Goal: Contribute content: Add original content to the website for others to see

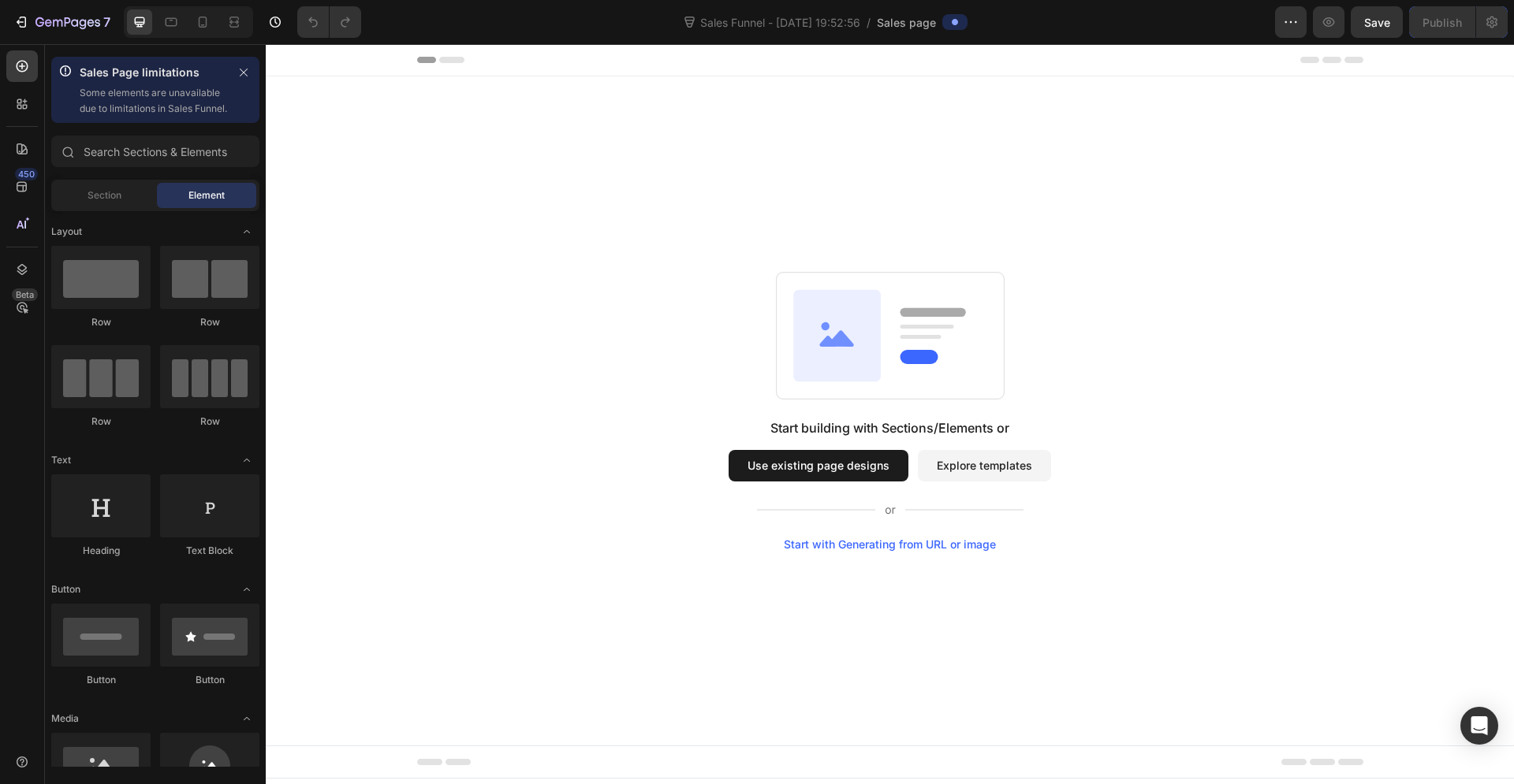
click at [957, 469] on button "Explore templates" at bounding box center [984, 466] width 134 height 32
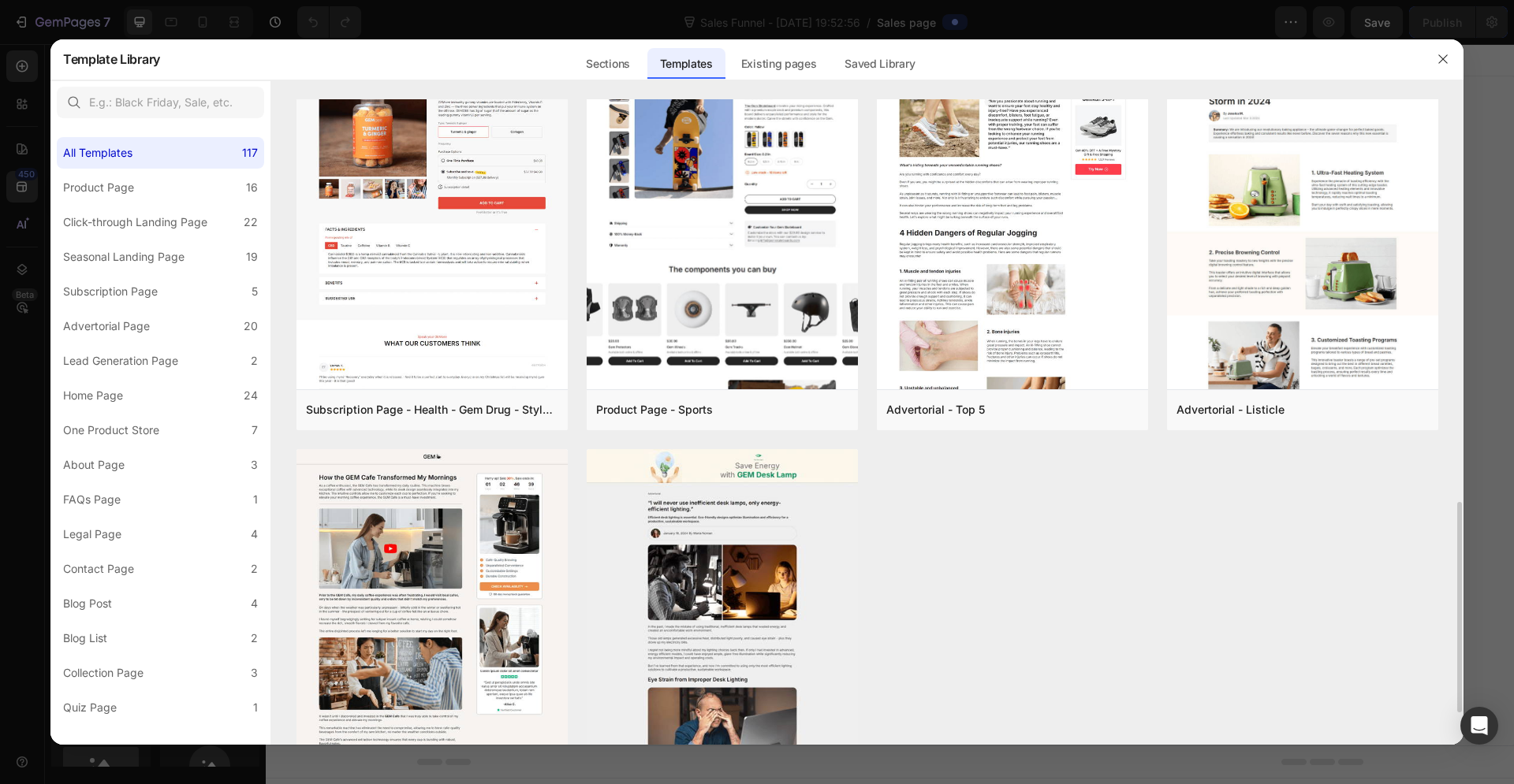
scroll to position [1050, 0]
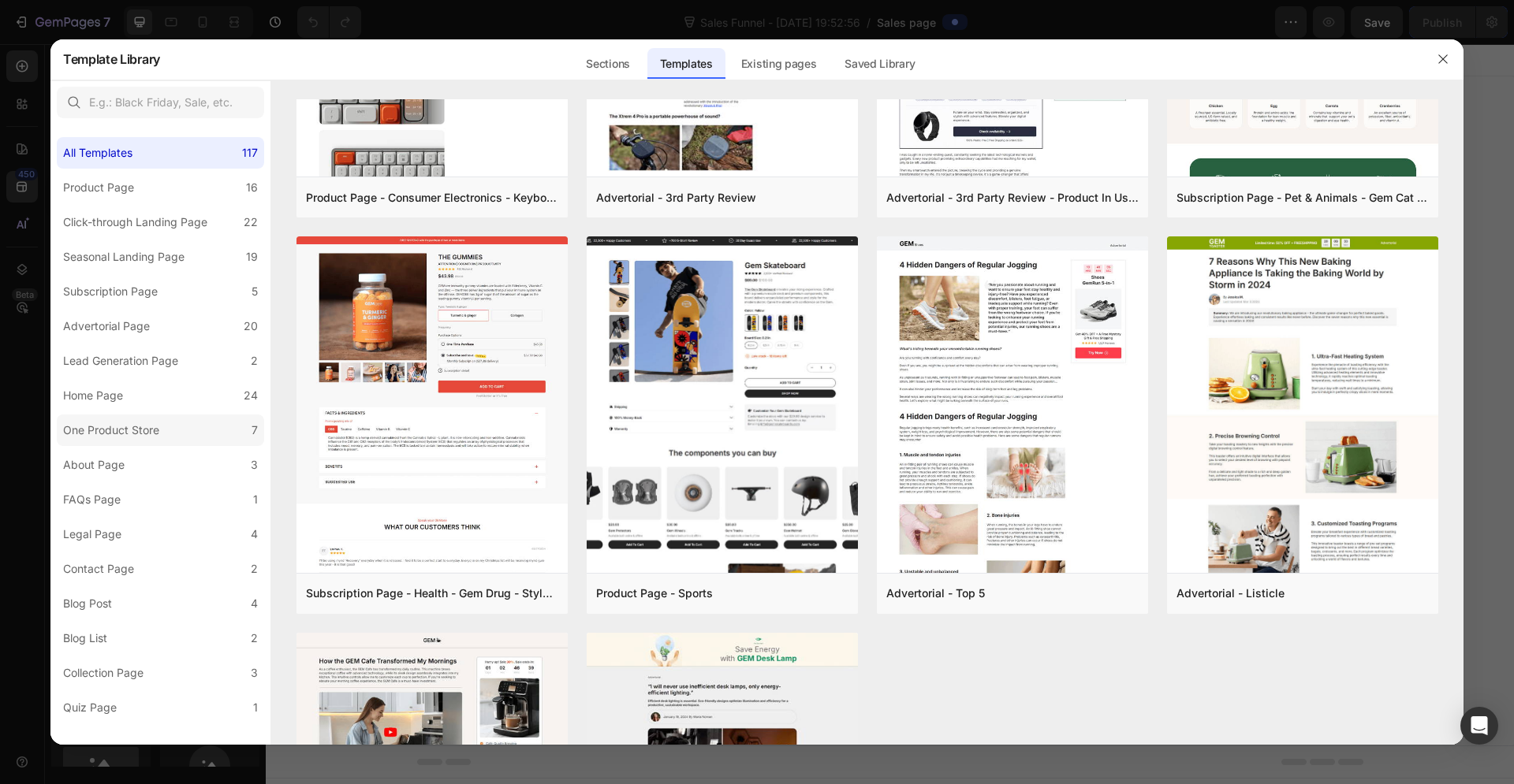
click at [170, 437] on label "One Product Store 7" at bounding box center [161, 430] width 208 height 32
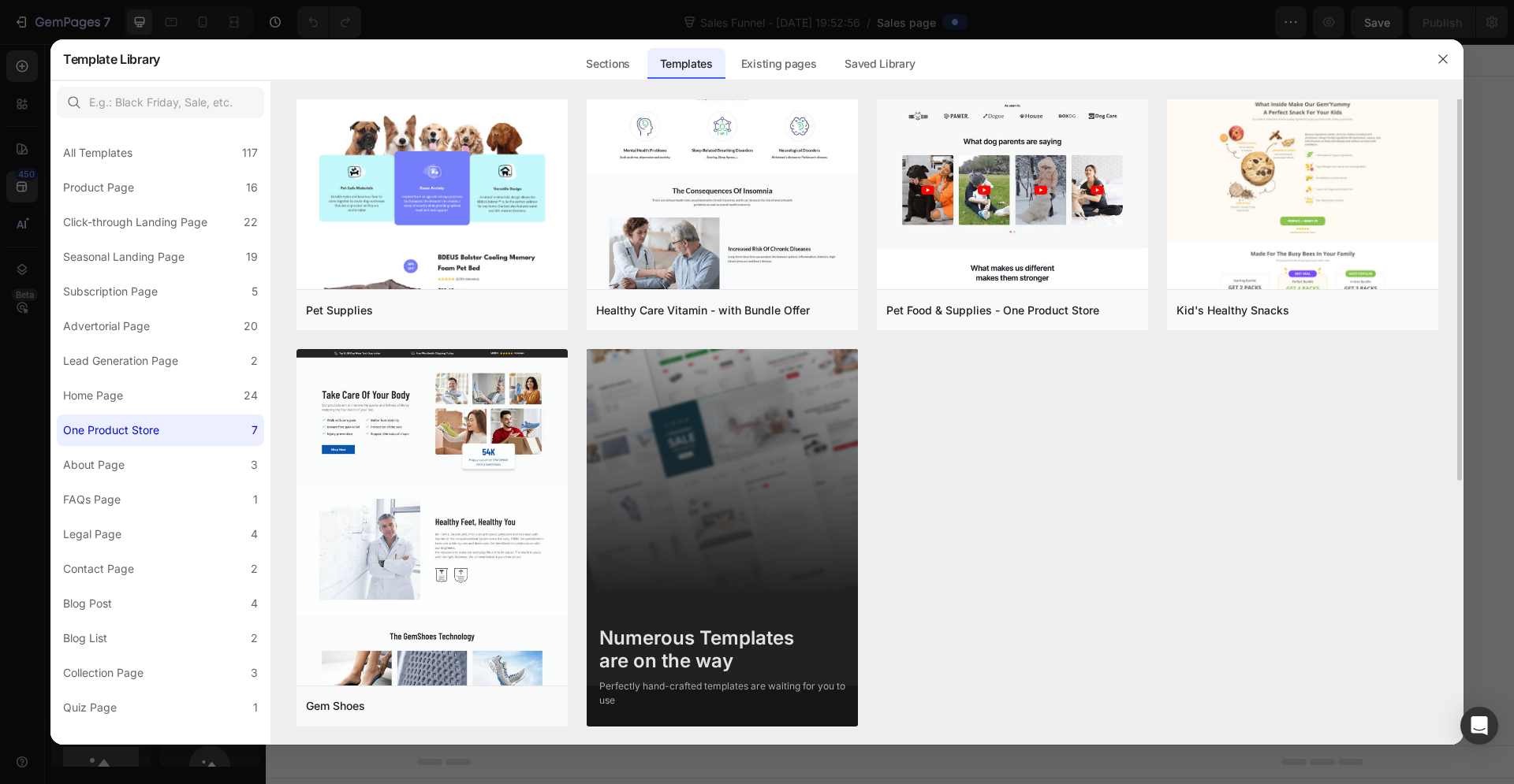
scroll to position [0, 0]
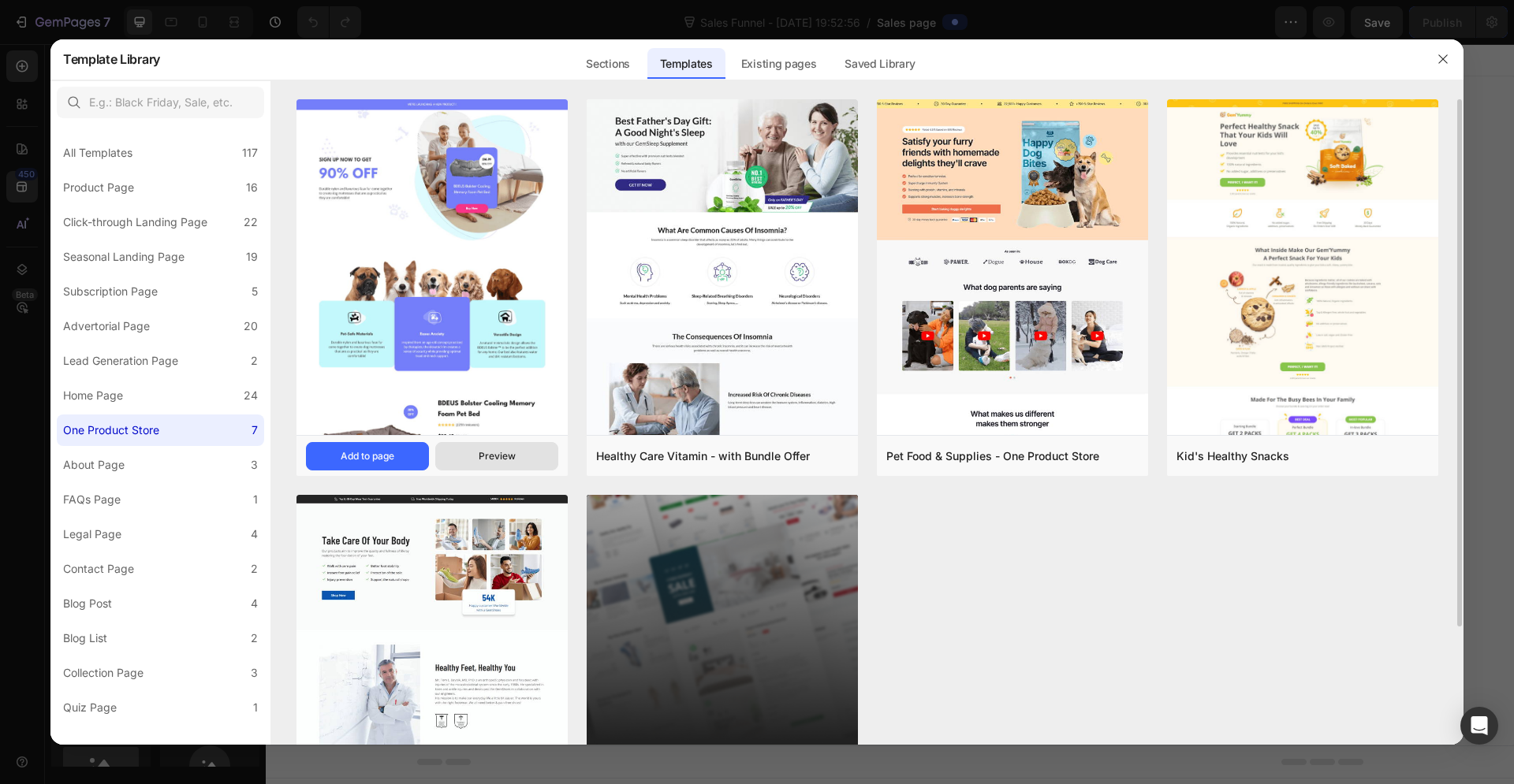
click at [493, 460] on div "Preview" at bounding box center [497, 456] width 37 height 14
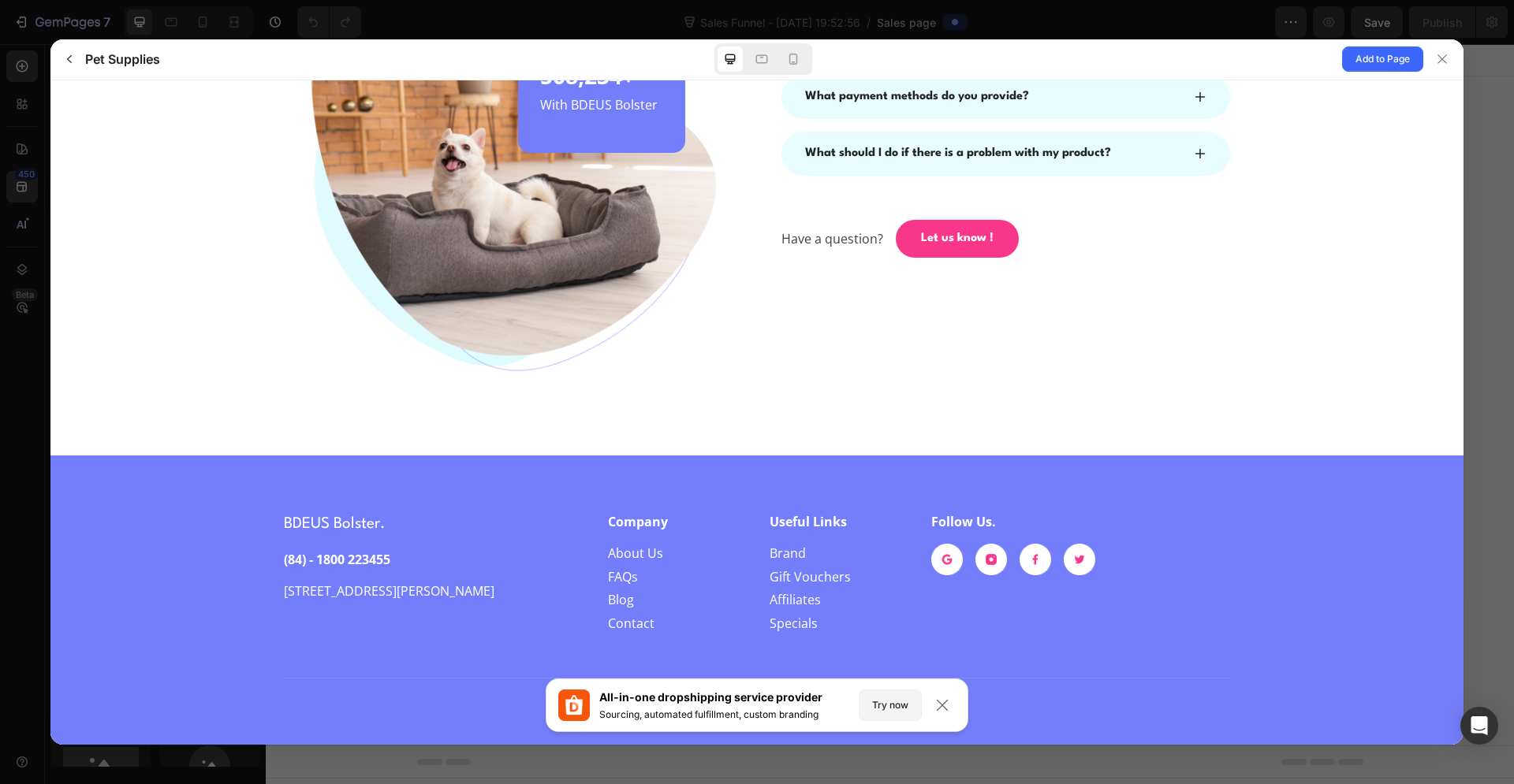
scroll to position [3771, 0]
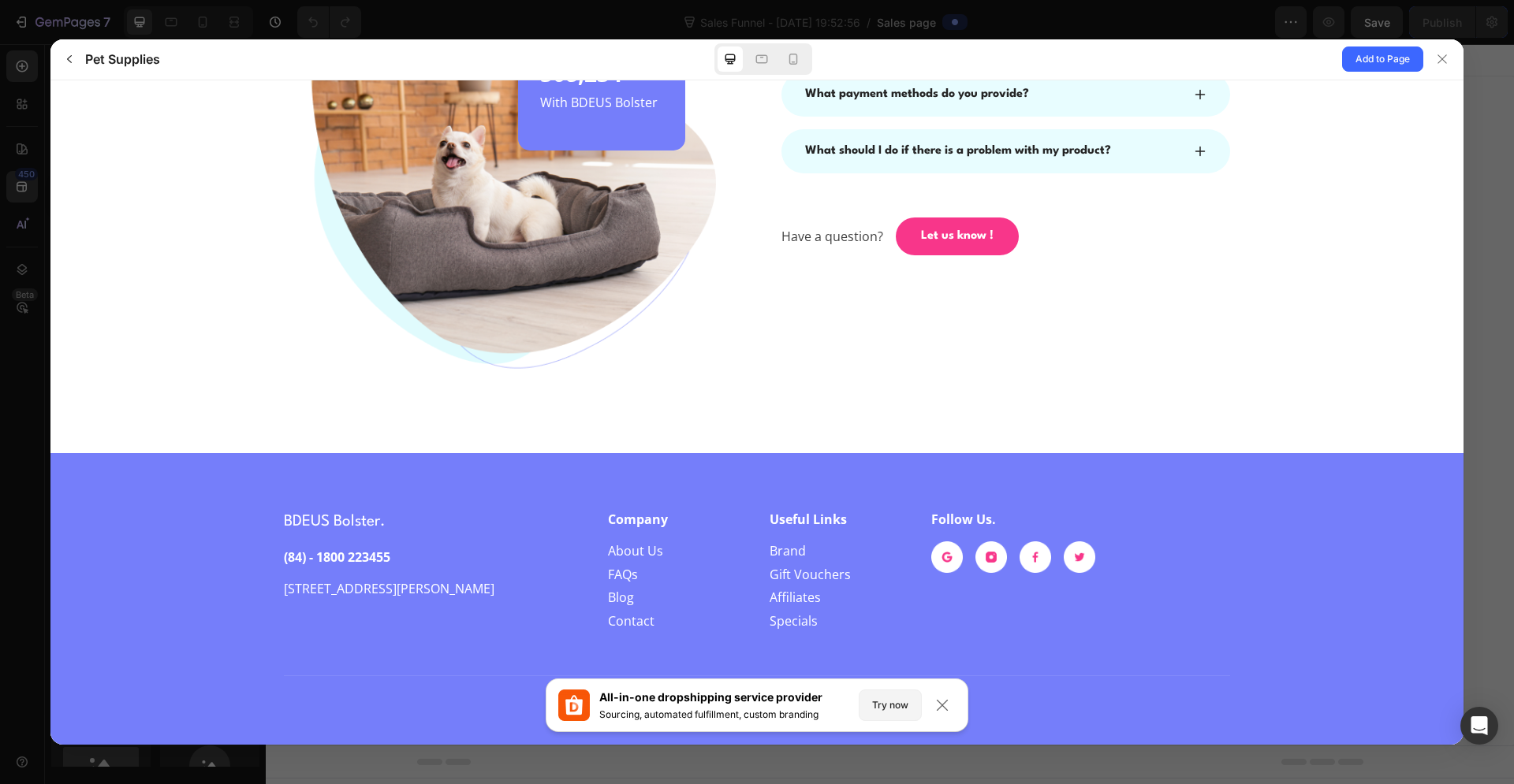
click at [1513, 94] on div at bounding box center [757, 392] width 1514 height 784
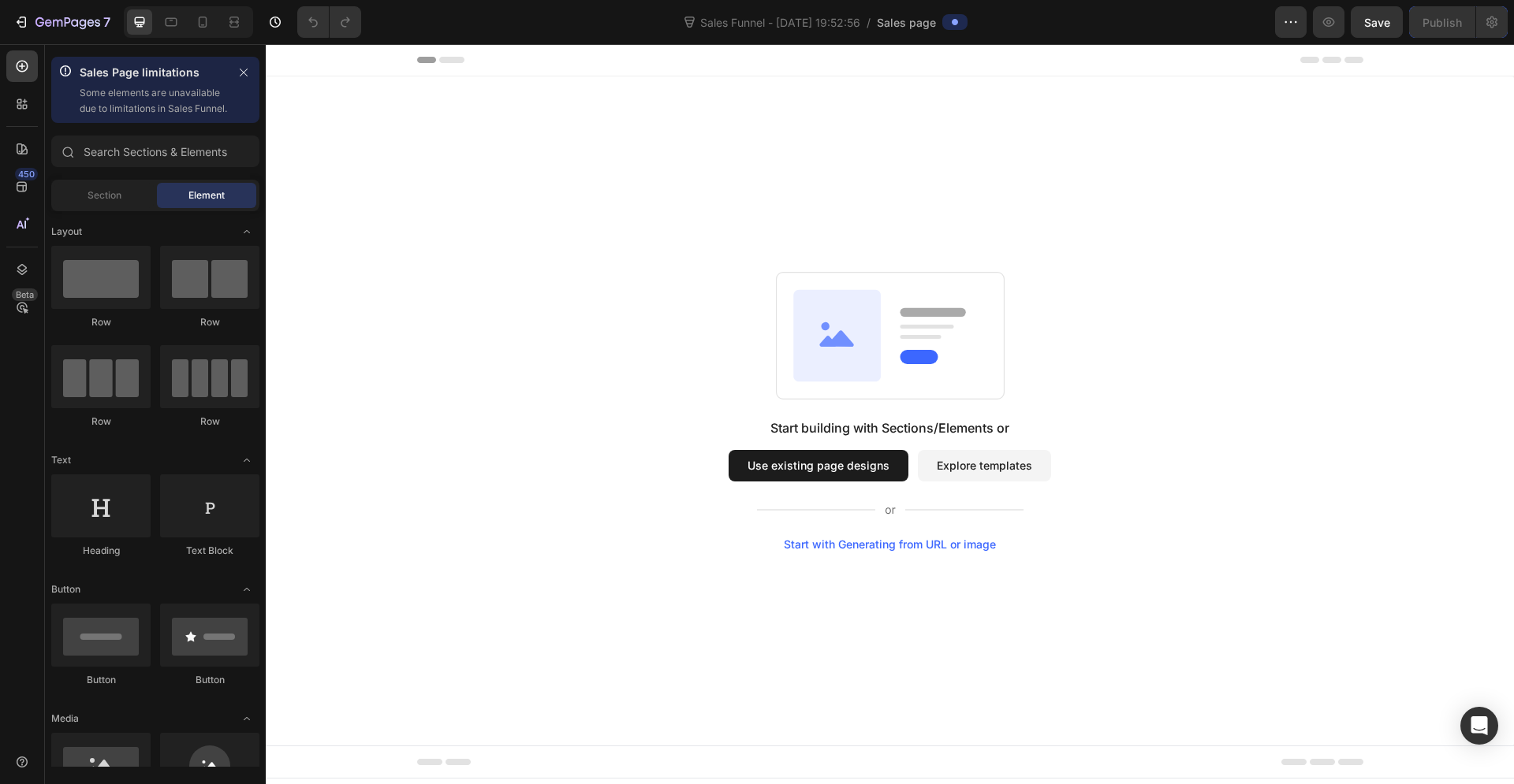
click at [838, 458] on button "Use existing page designs" at bounding box center [819, 466] width 180 height 32
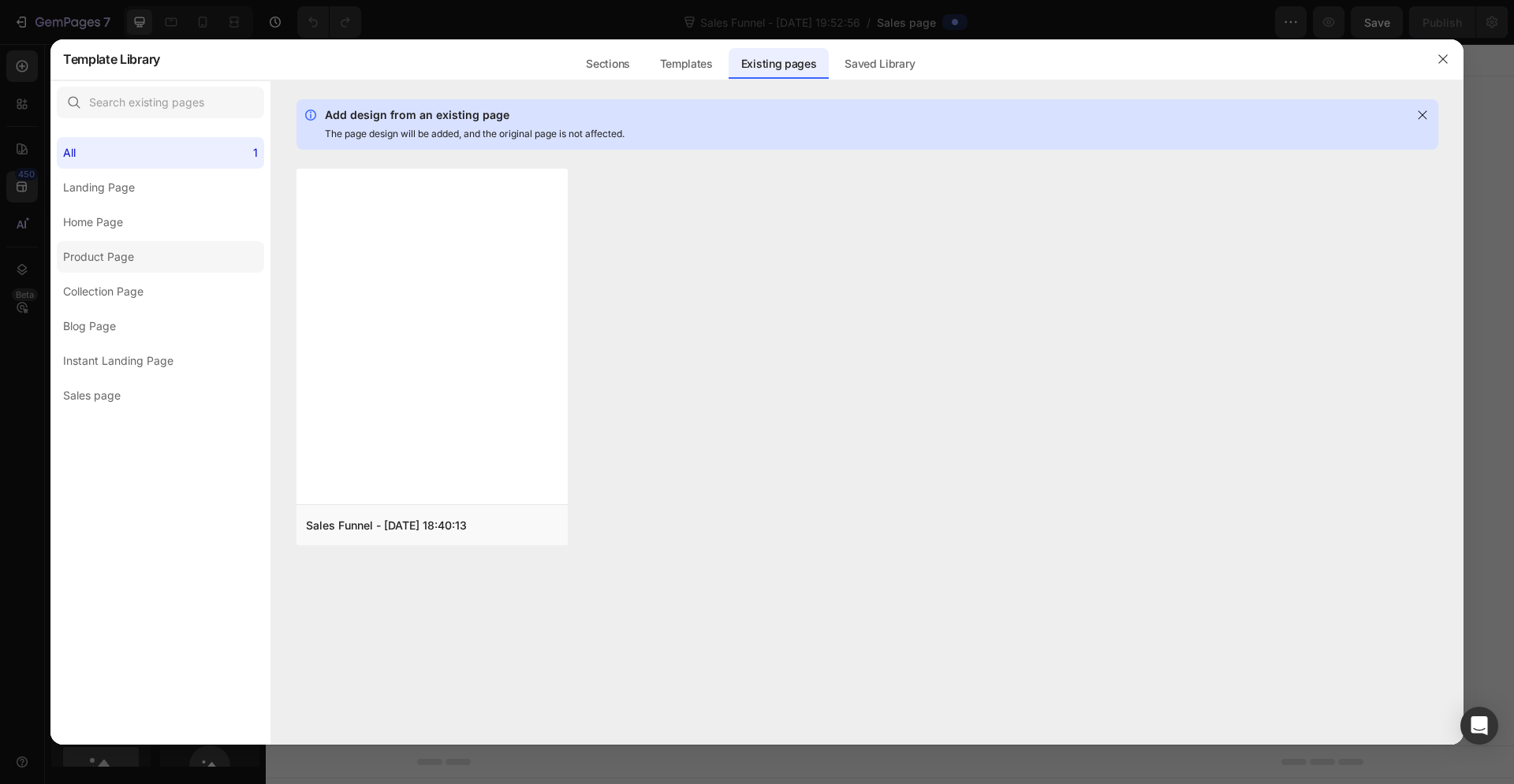
click at [156, 252] on label "Product Page" at bounding box center [161, 257] width 208 height 32
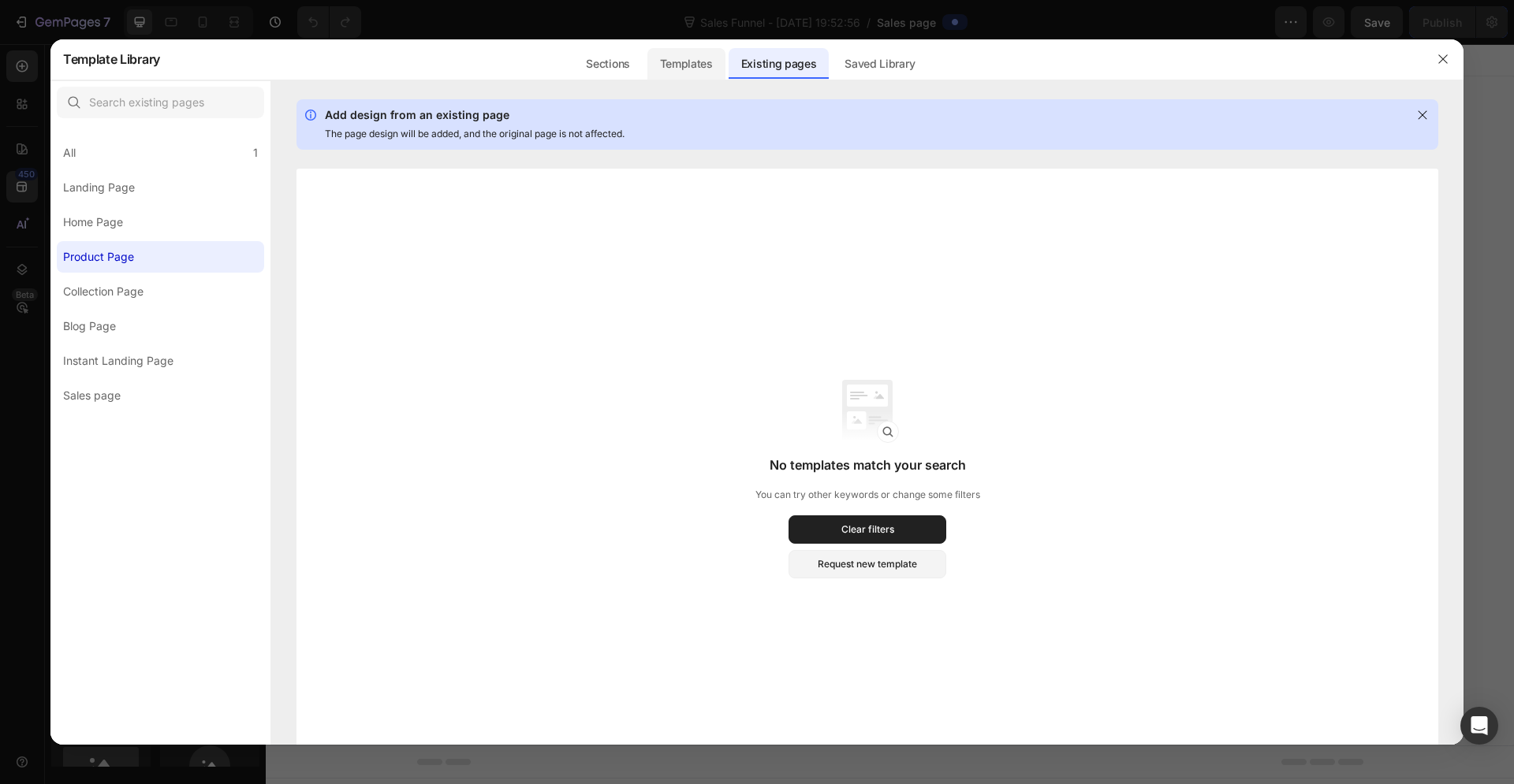
click at [691, 61] on div "Templates" at bounding box center [686, 64] width 78 height 32
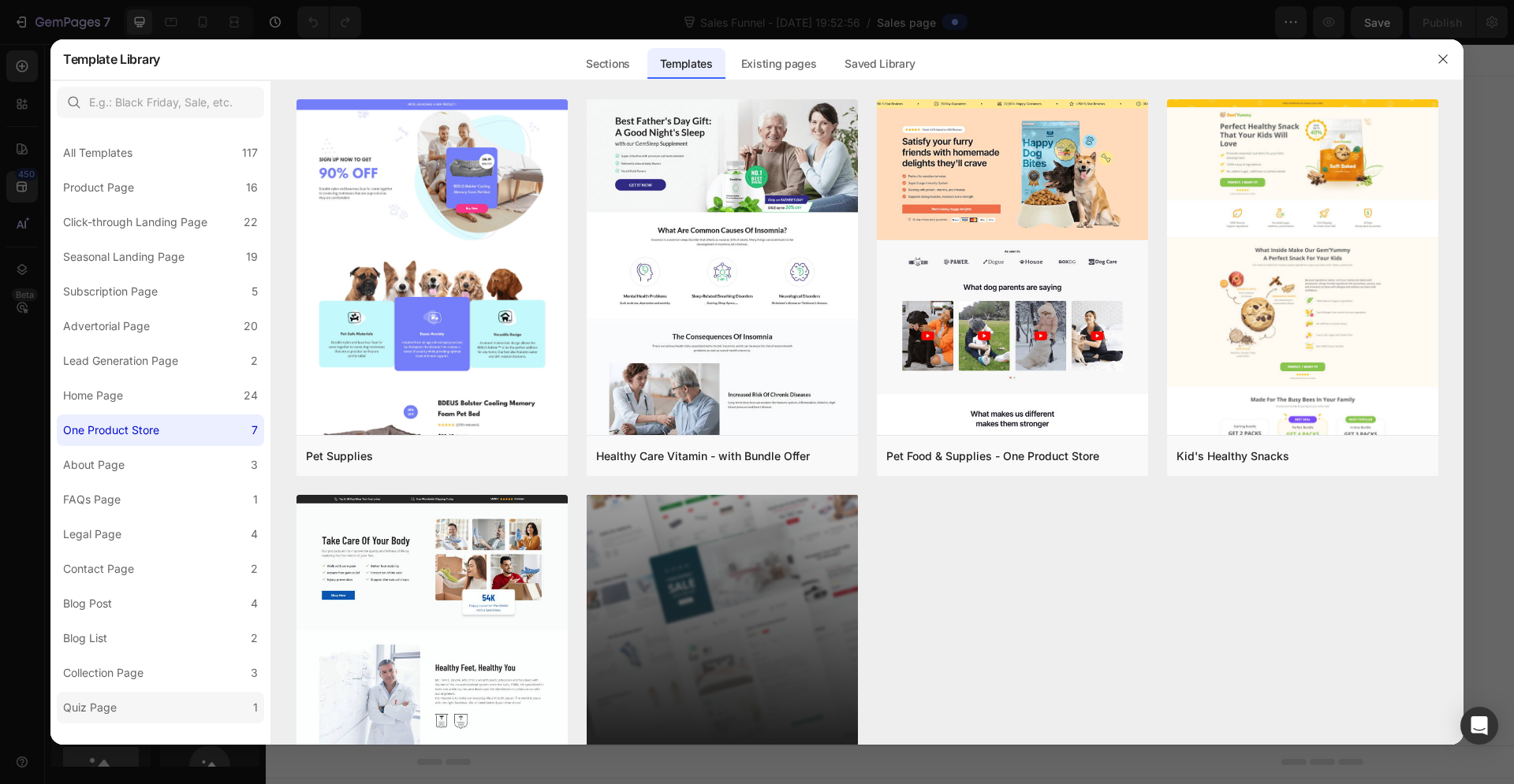
click at [159, 721] on label "Quiz Page 1" at bounding box center [161, 708] width 208 height 32
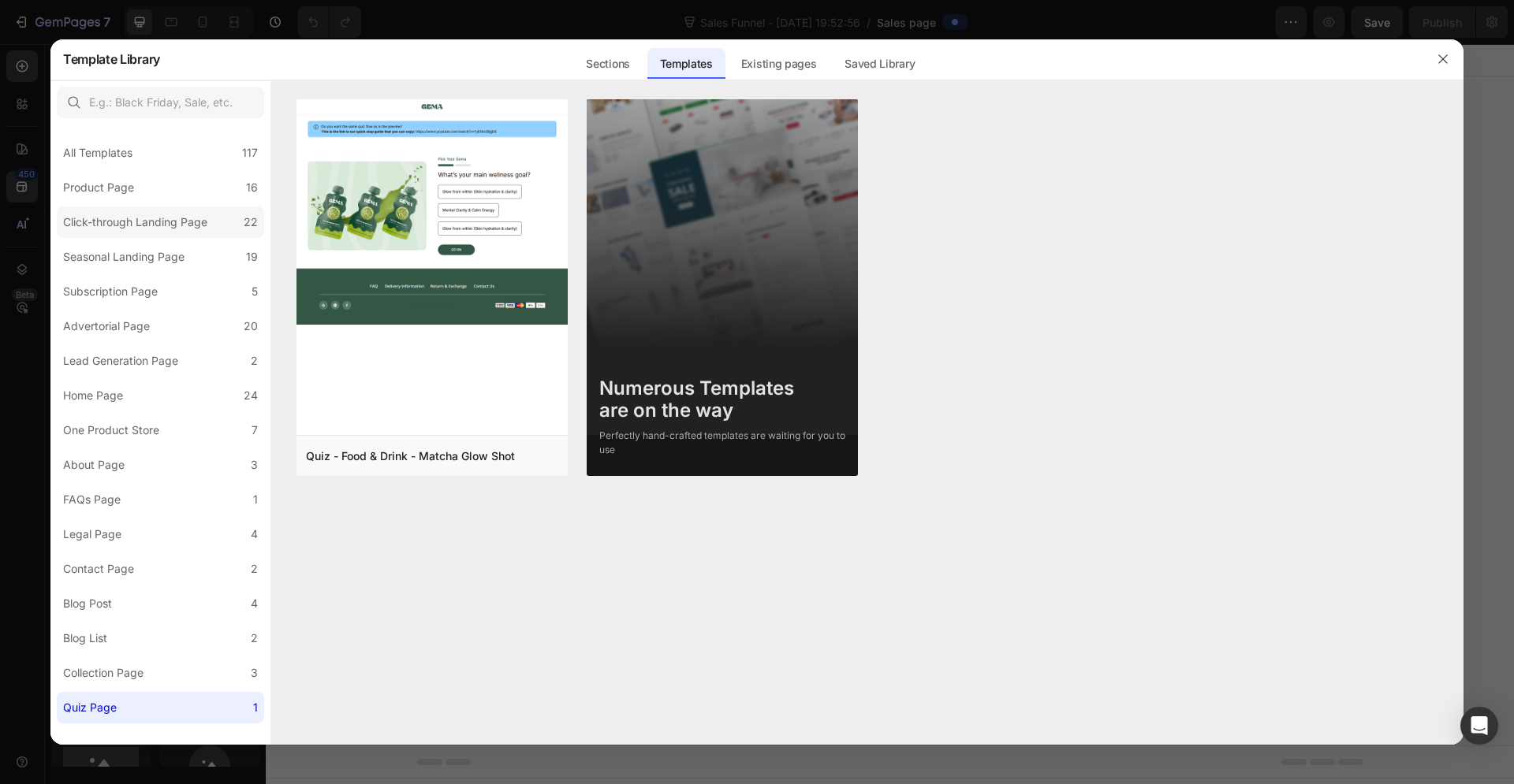
click at [183, 225] on div "Click-through Landing Page" at bounding box center [135, 222] width 145 height 19
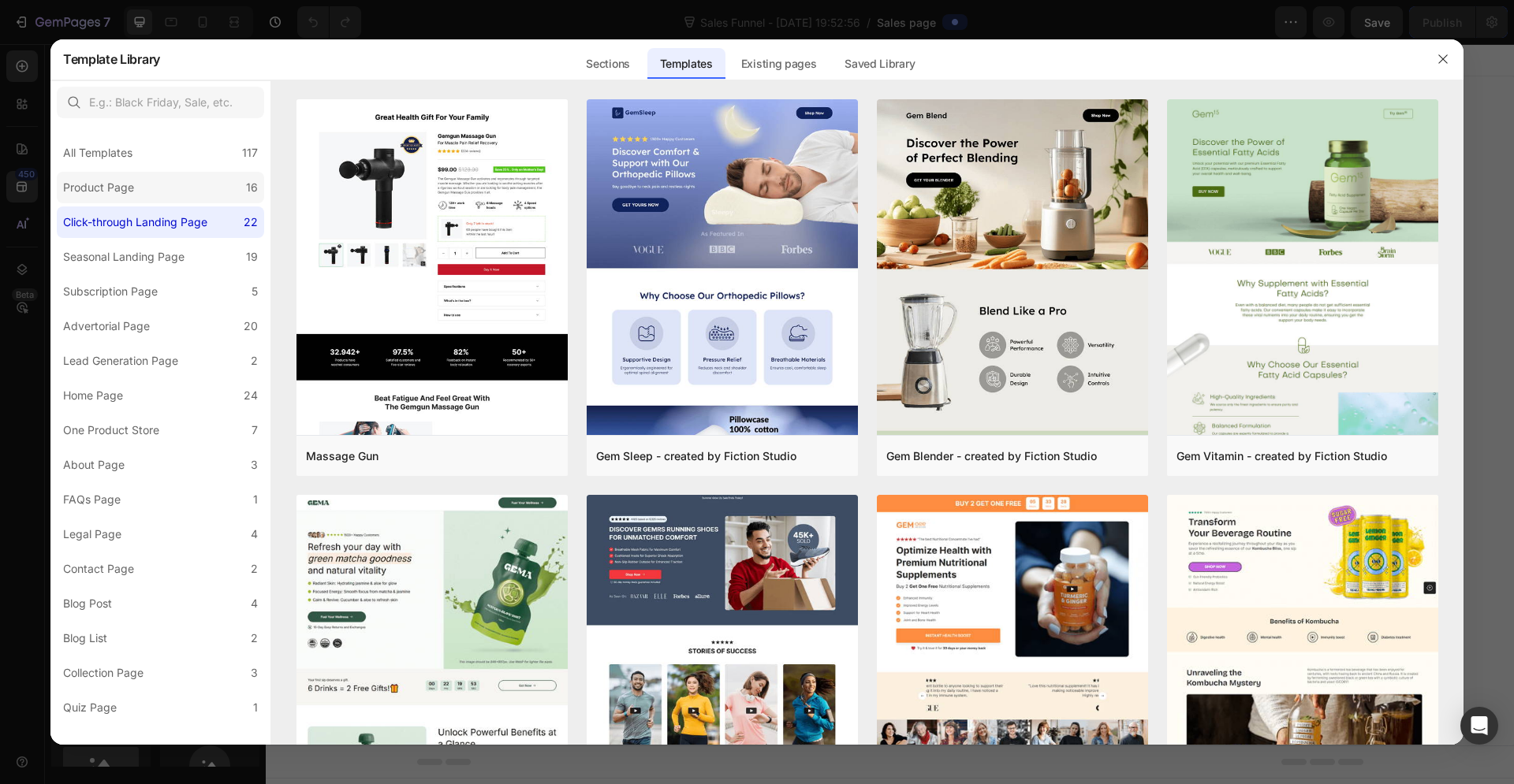
click at [185, 180] on label "Product Page 16" at bounding box center [161, 188] width 208 height 32
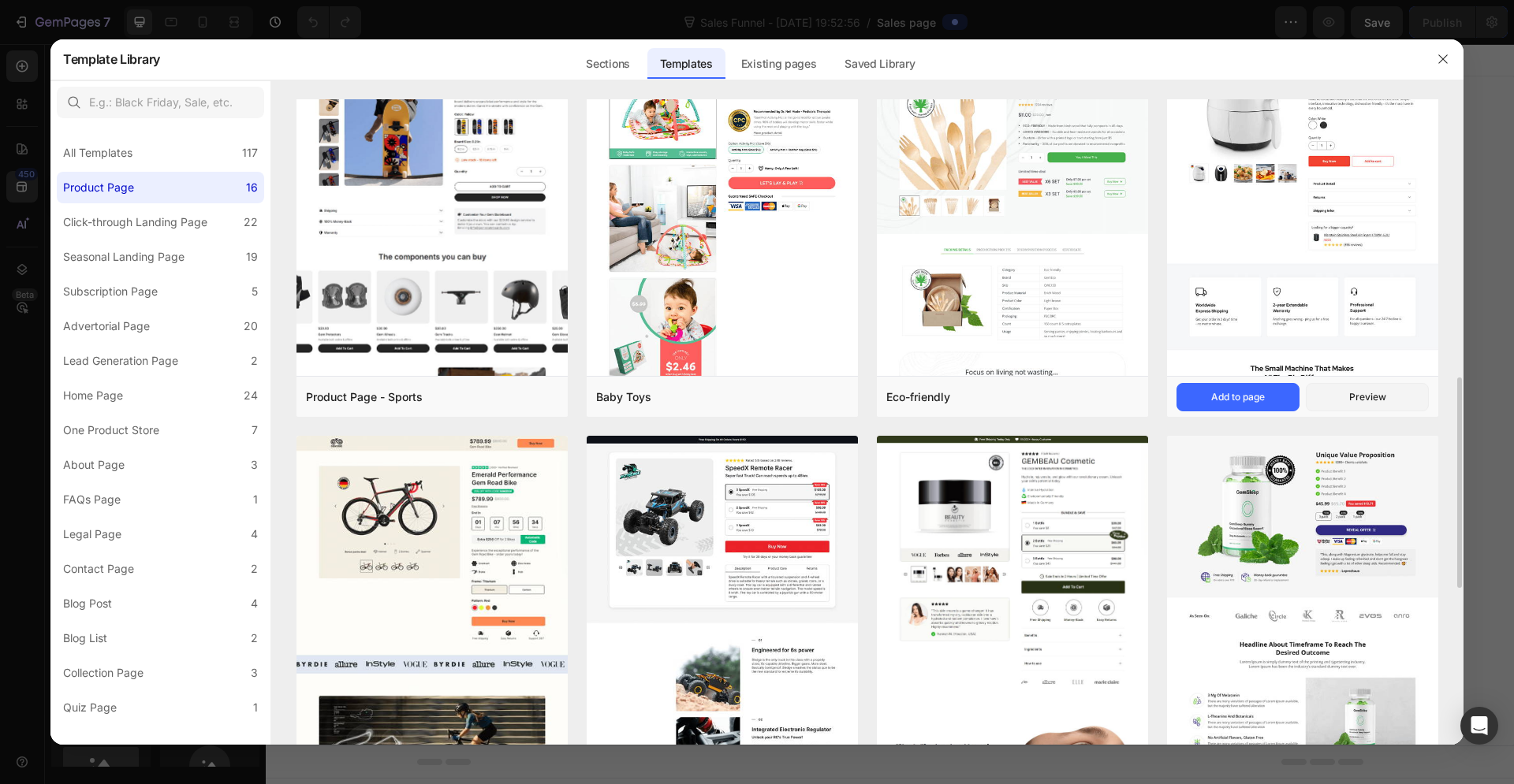
scroll to position [959, 0]
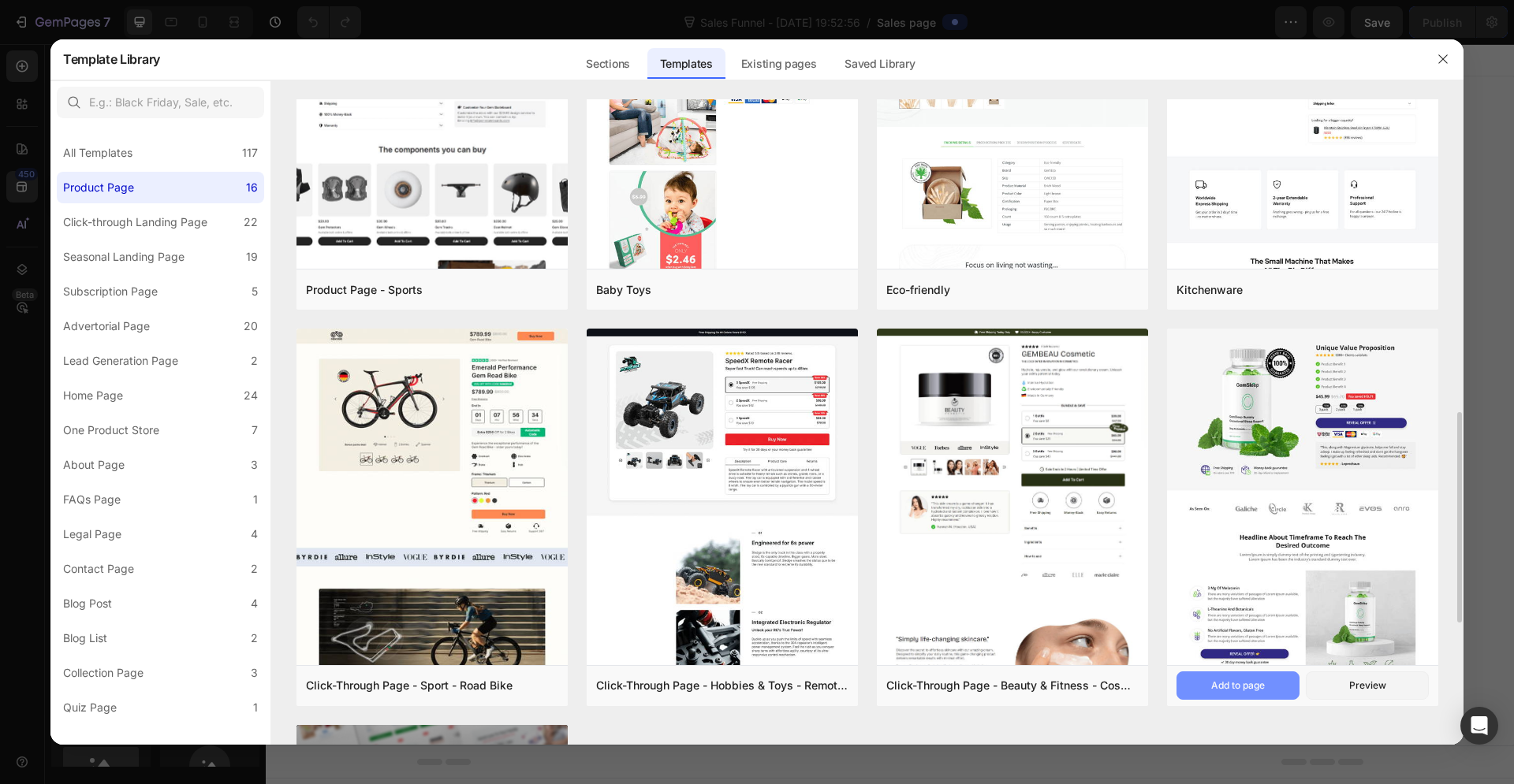
click at [1258, 679] on div "Add to page" at bounding box center [1238, 686] width 54 height 14
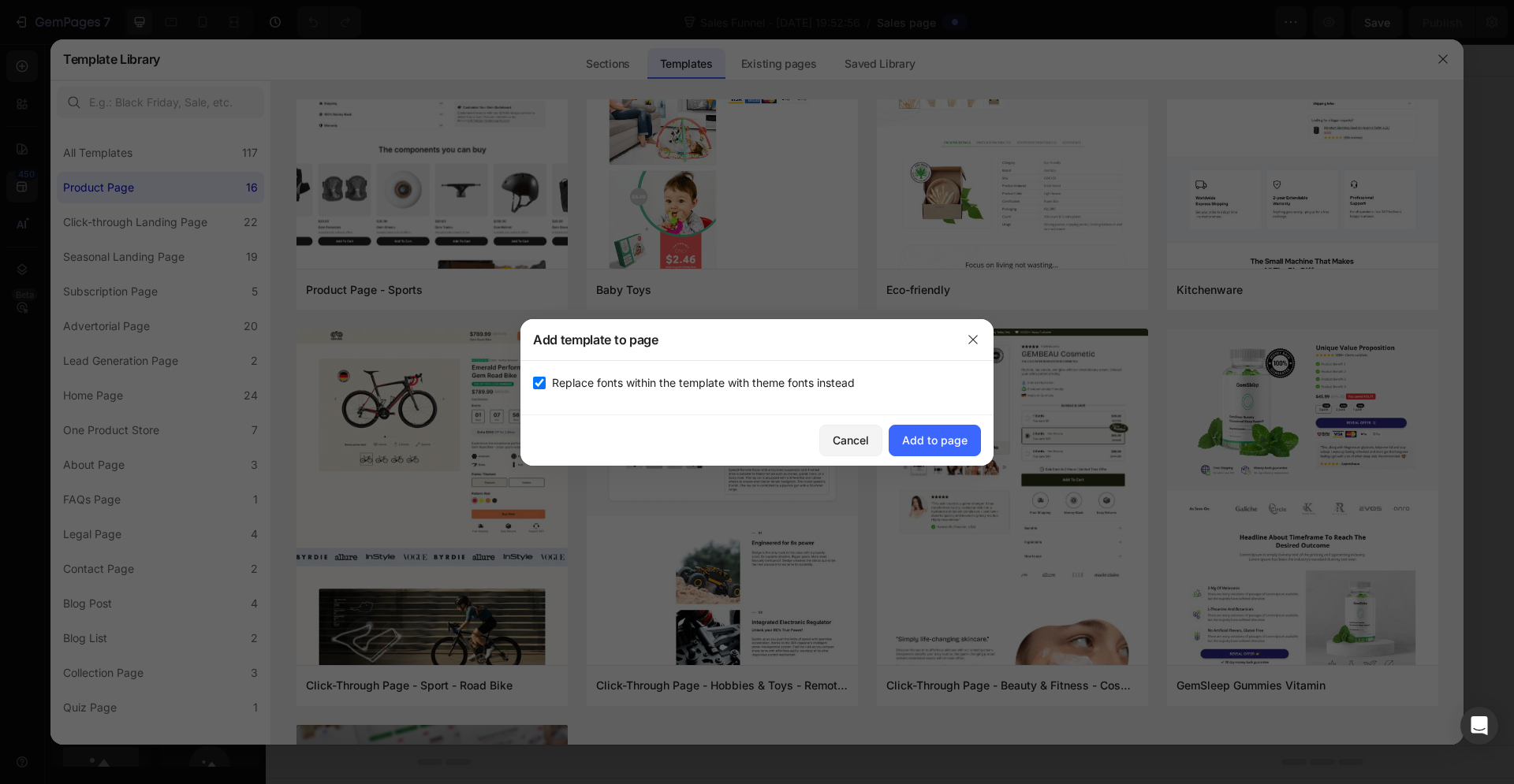
click at [682, 389] on span "Replace fonts within the template with theme fonts instead" at bounding box center [704, 383] width 303 height 19
checkbox input "false"
click at [949, 442] on div "Add to page" at bounding box center [935, 440] width 66 height 17
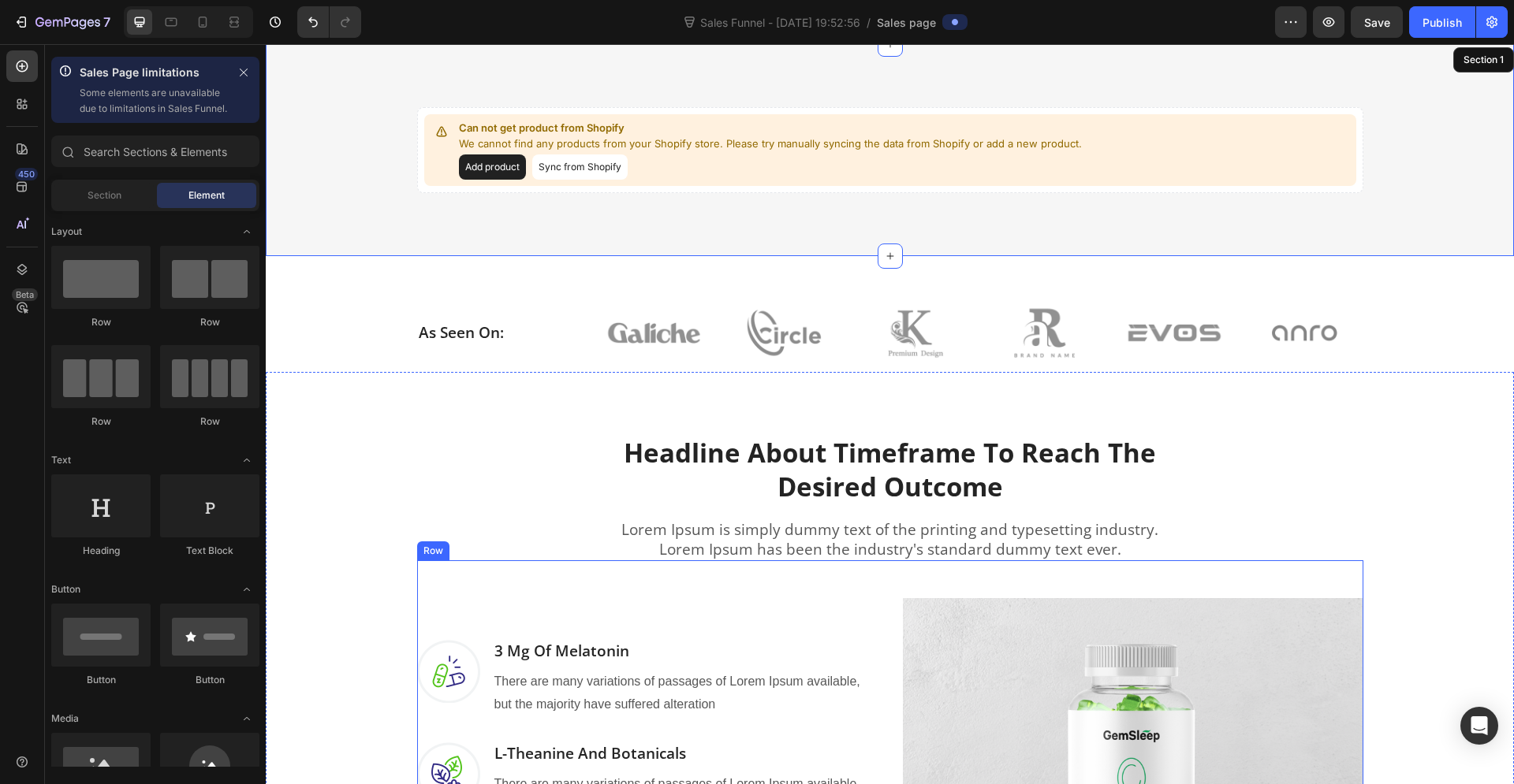
scroll to position [357, 0]
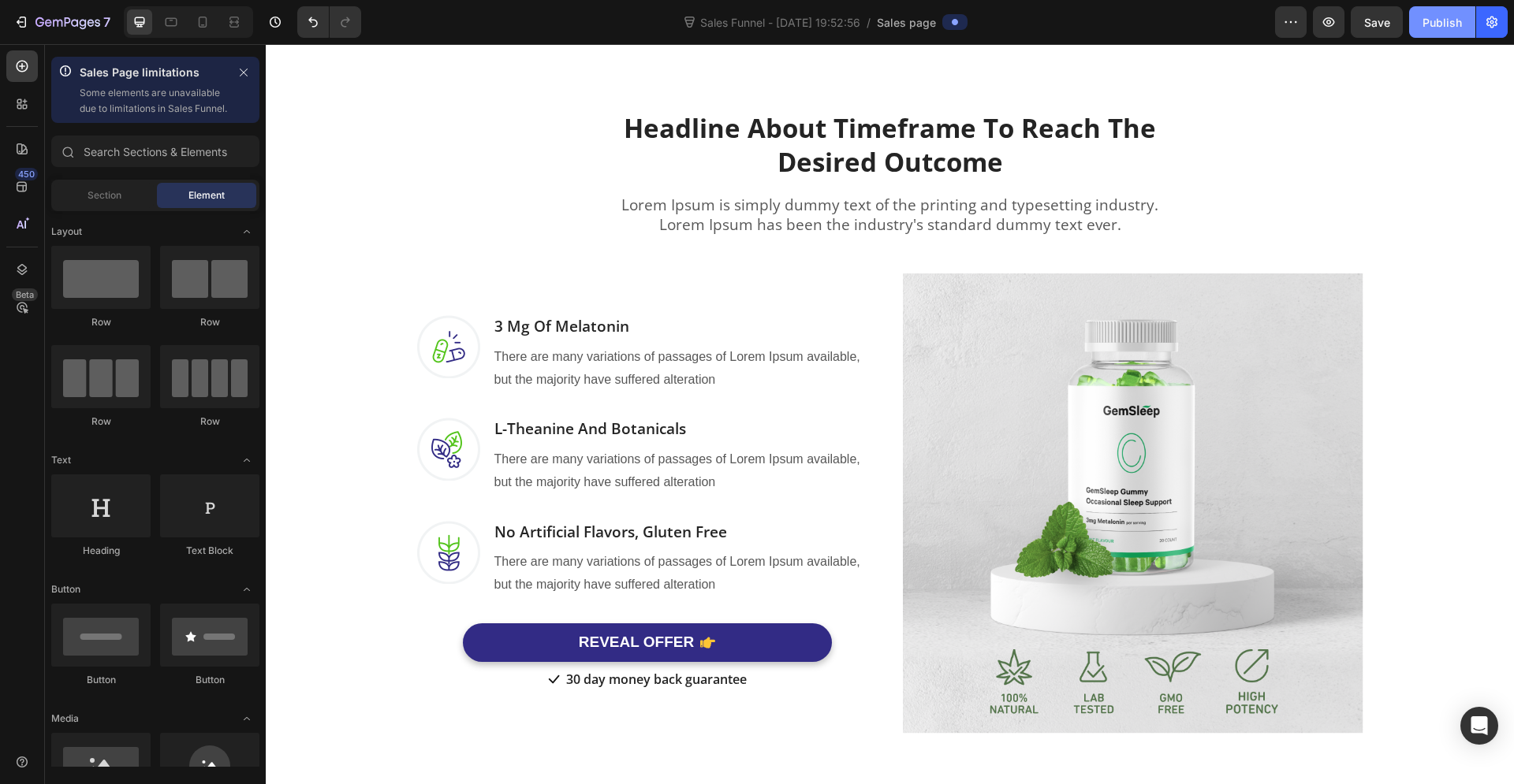
click at [1435, 35] on button "Publish" at bounding box center [1442, 23] width 66 height 32
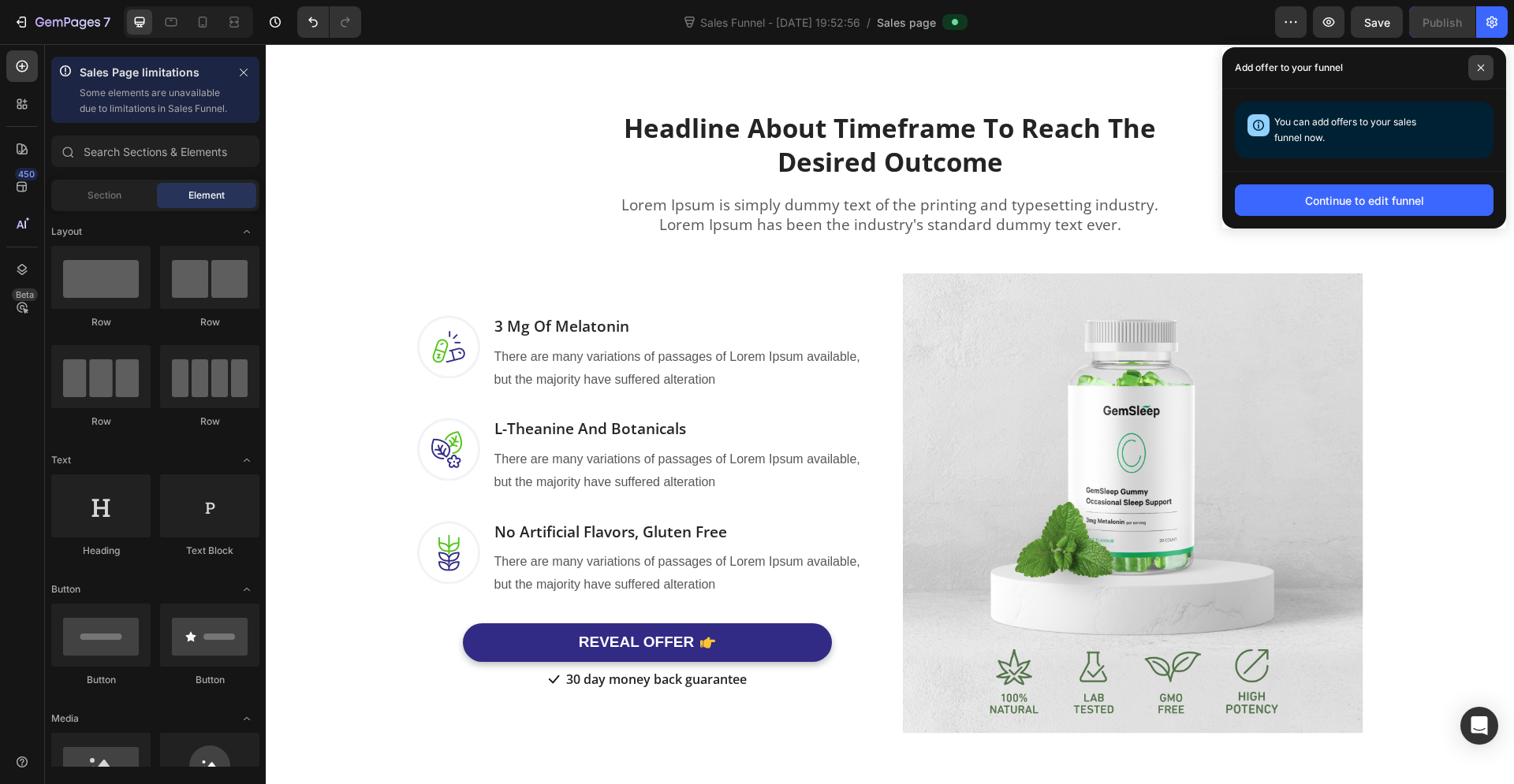
click at [1481, 71] on span at bounding box center [1481, 68] width 25 height 25
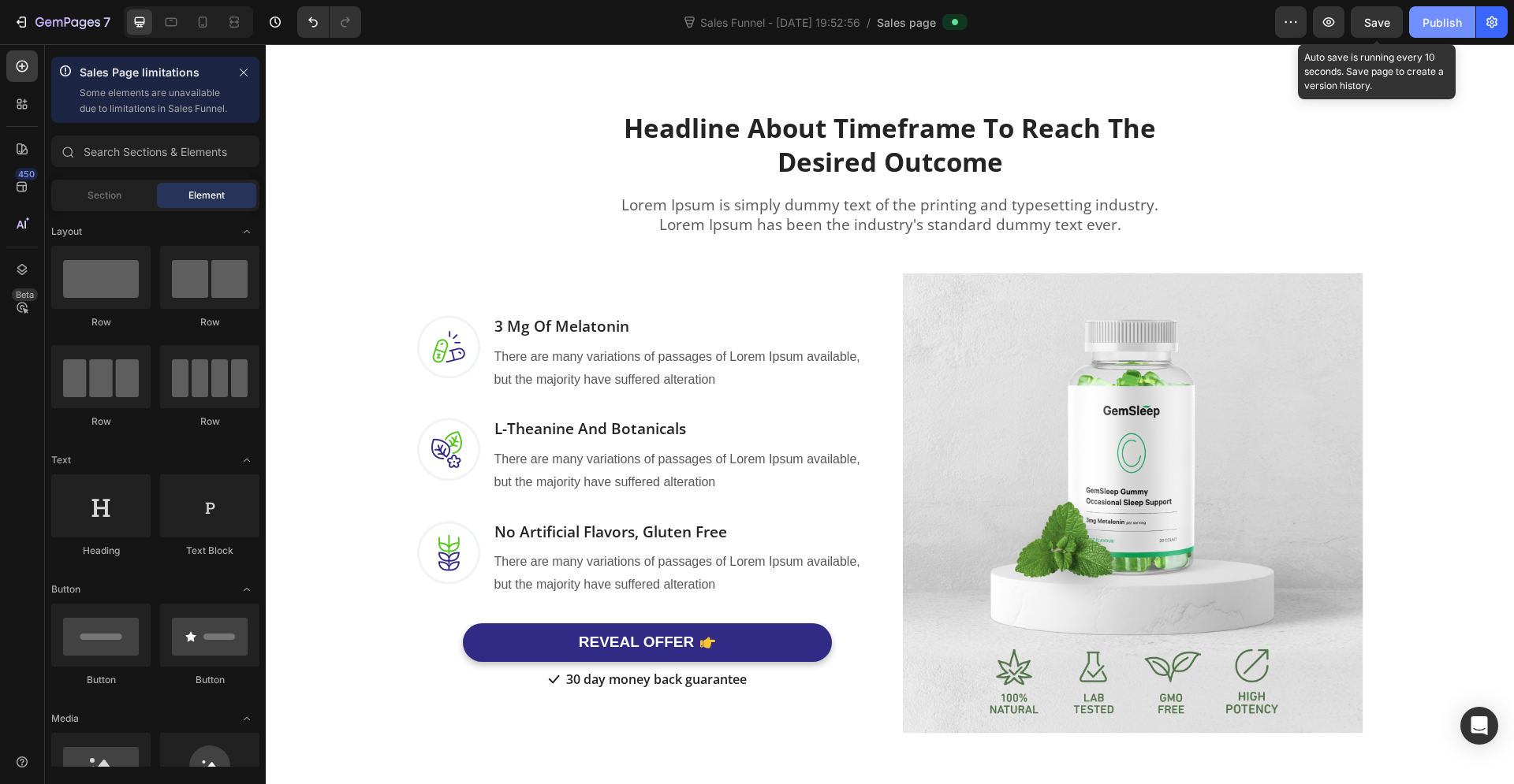
click at [1428, 26] on div "Publish" at bounding box center [1442, 23] width 40 height 17
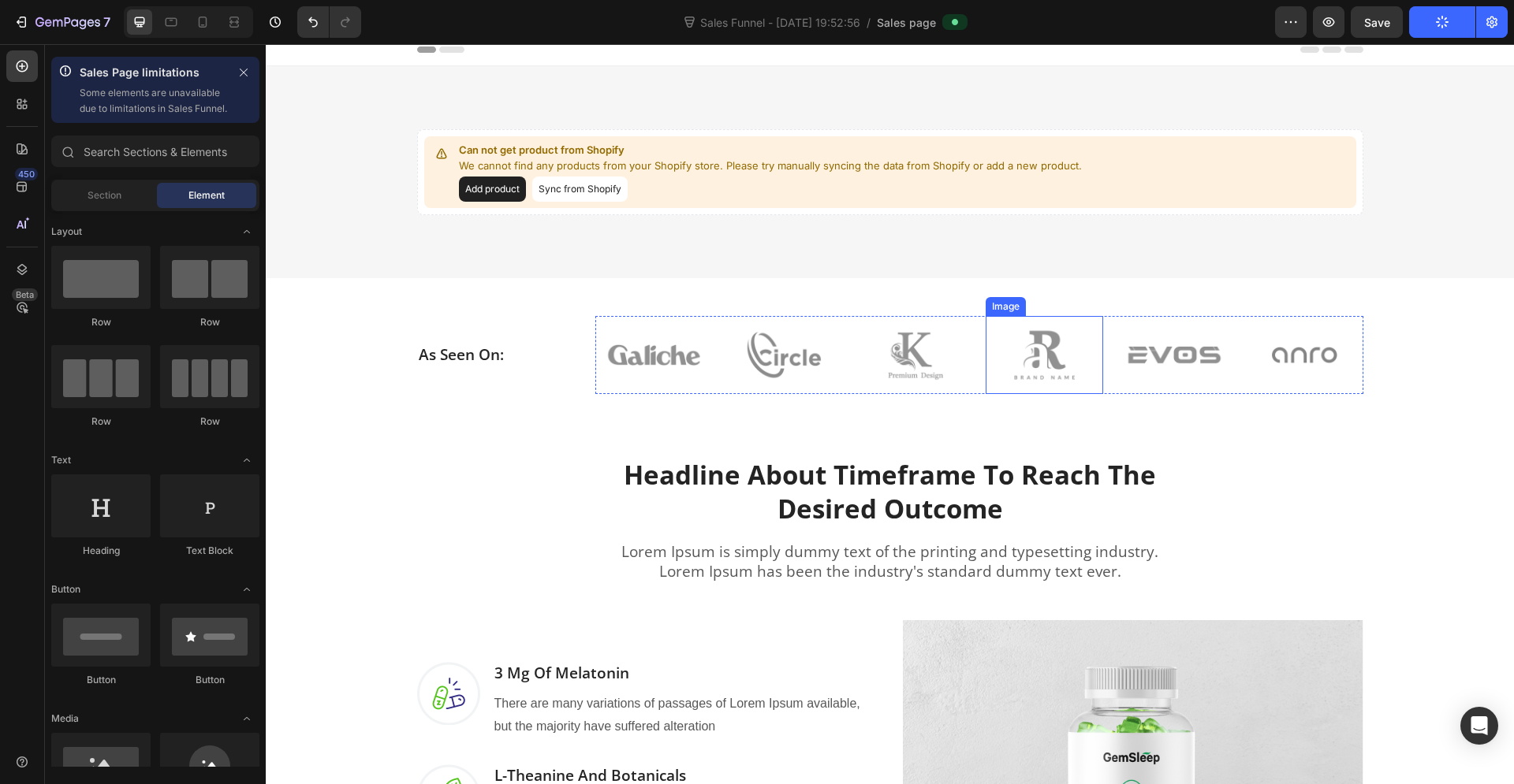
scroll to position [0, 0]
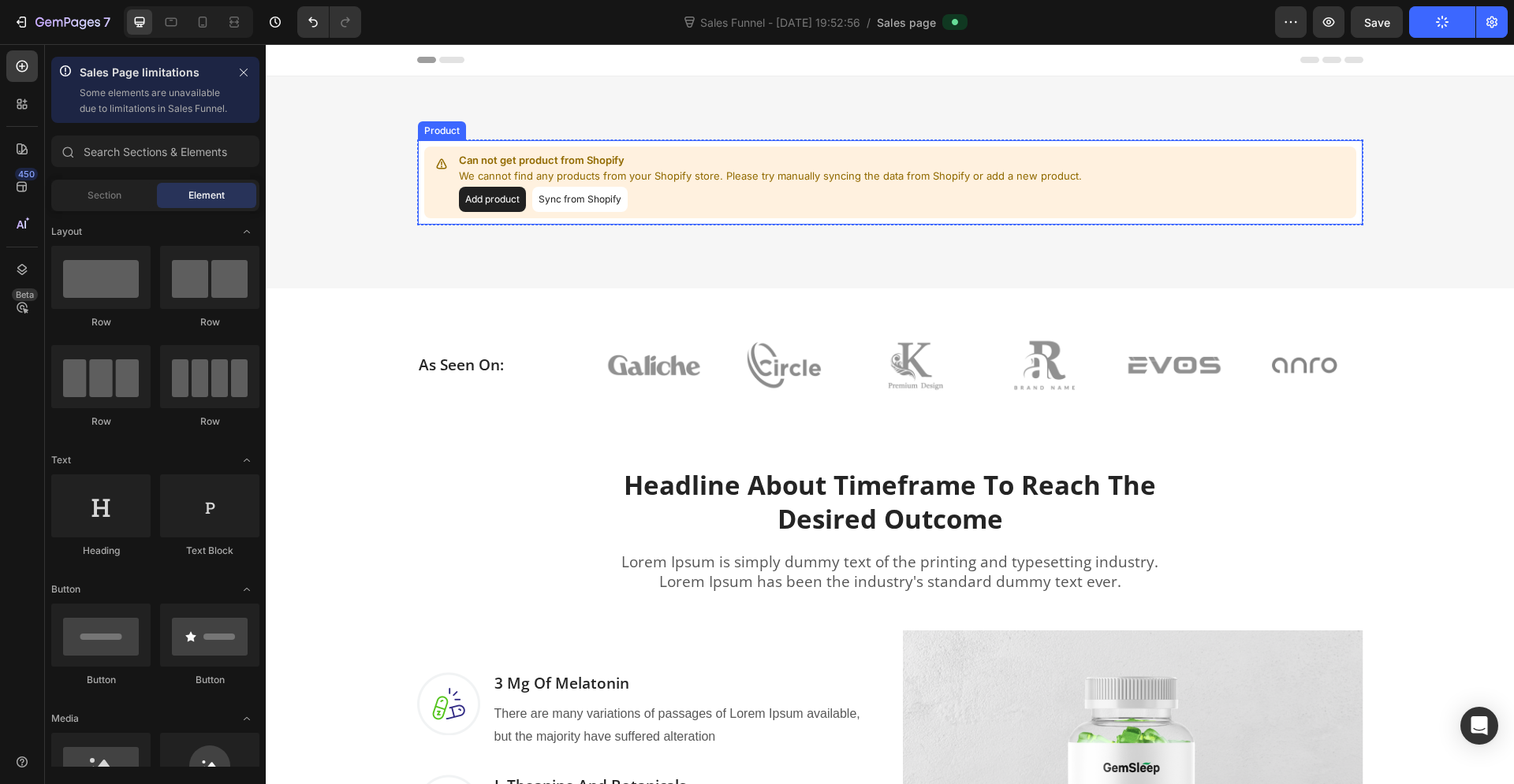
click at [562, 198] on button "Sync from Shopify" at bounding box center [580, 199] width 96 height 25
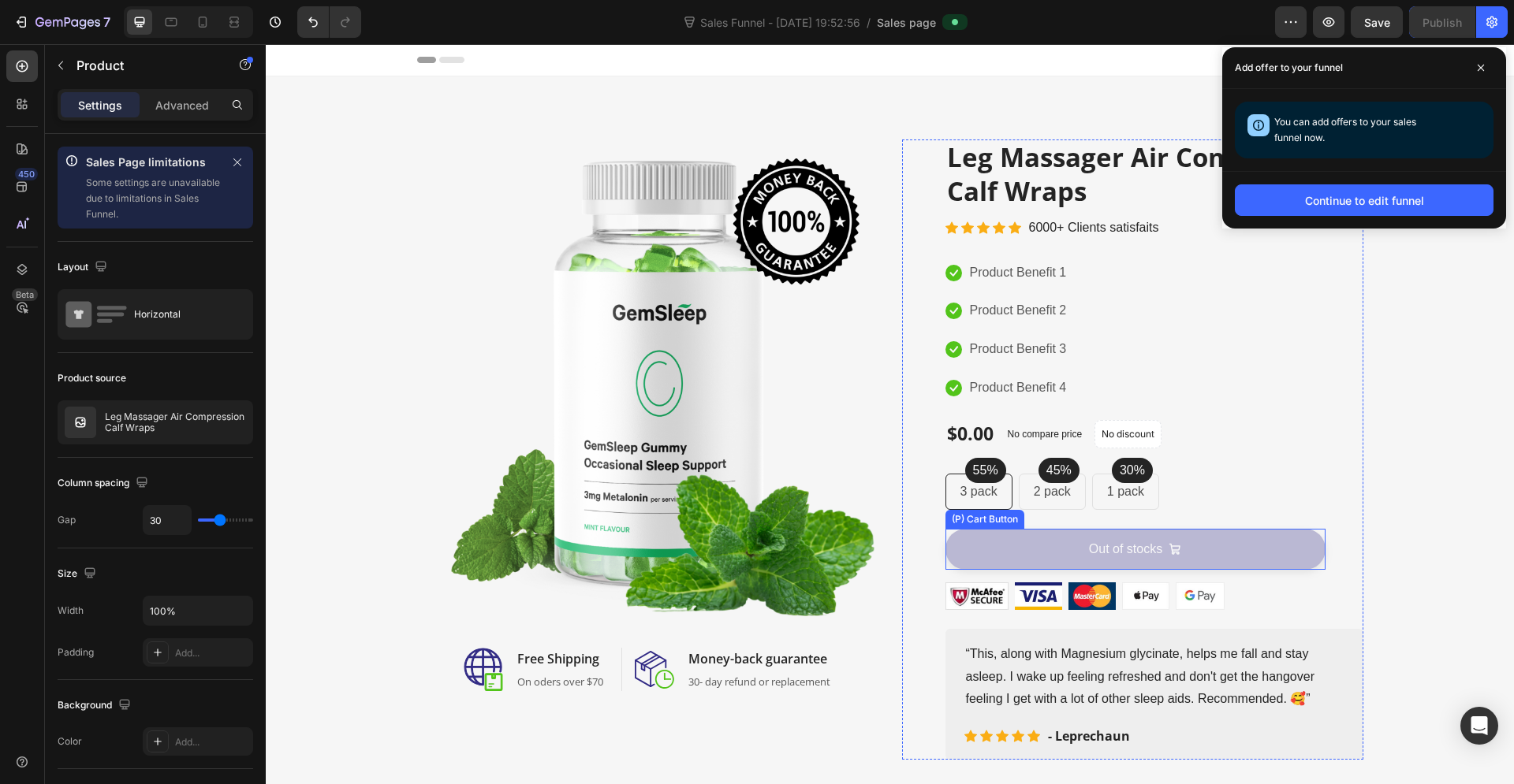
click at [1108, 558] on button "Out of stocks" at bounding box center [1136, 549] width 380 height 41
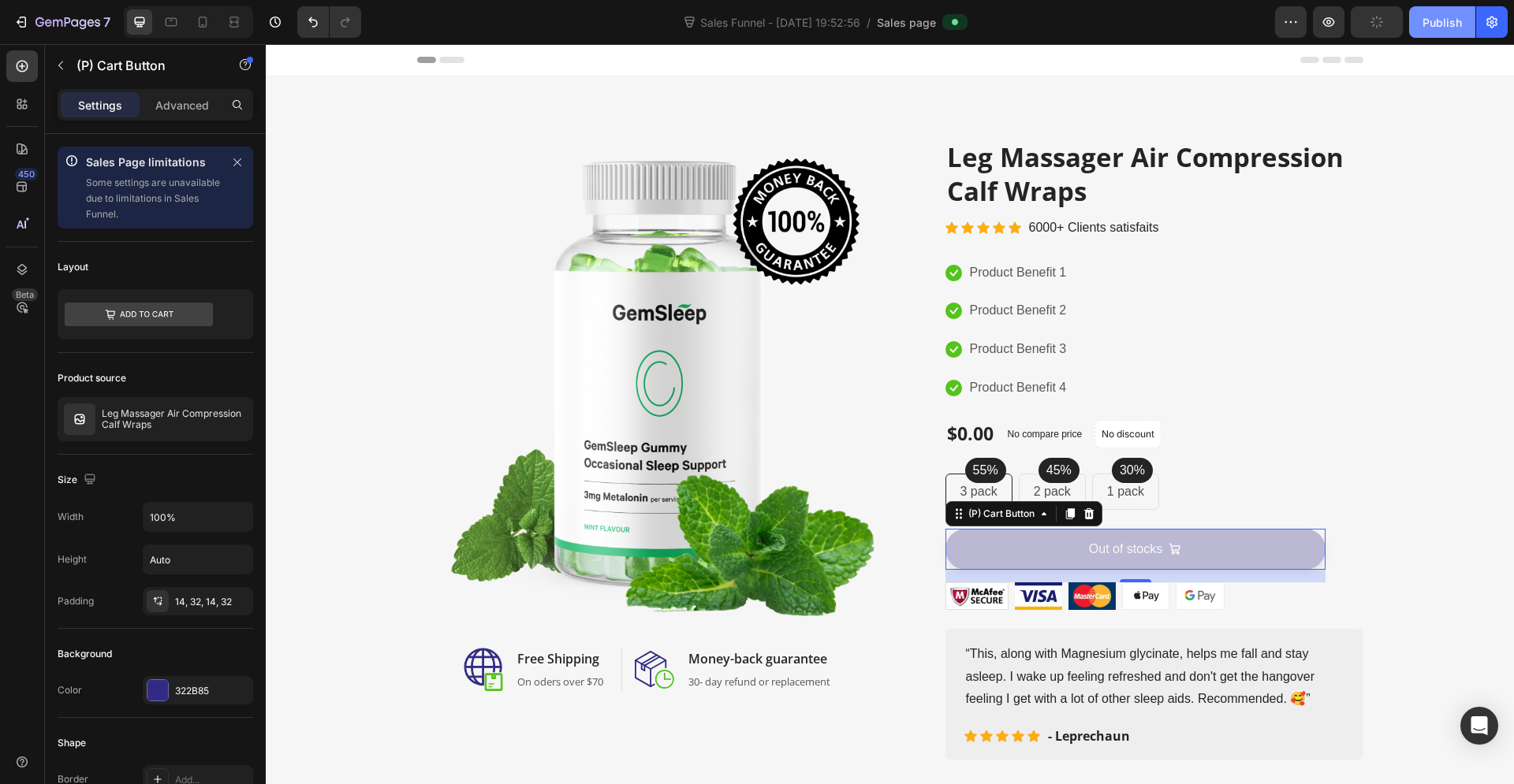
click at [1445, 20] on div "Publish" at bounding box center [1442, 23] width 40 height 17
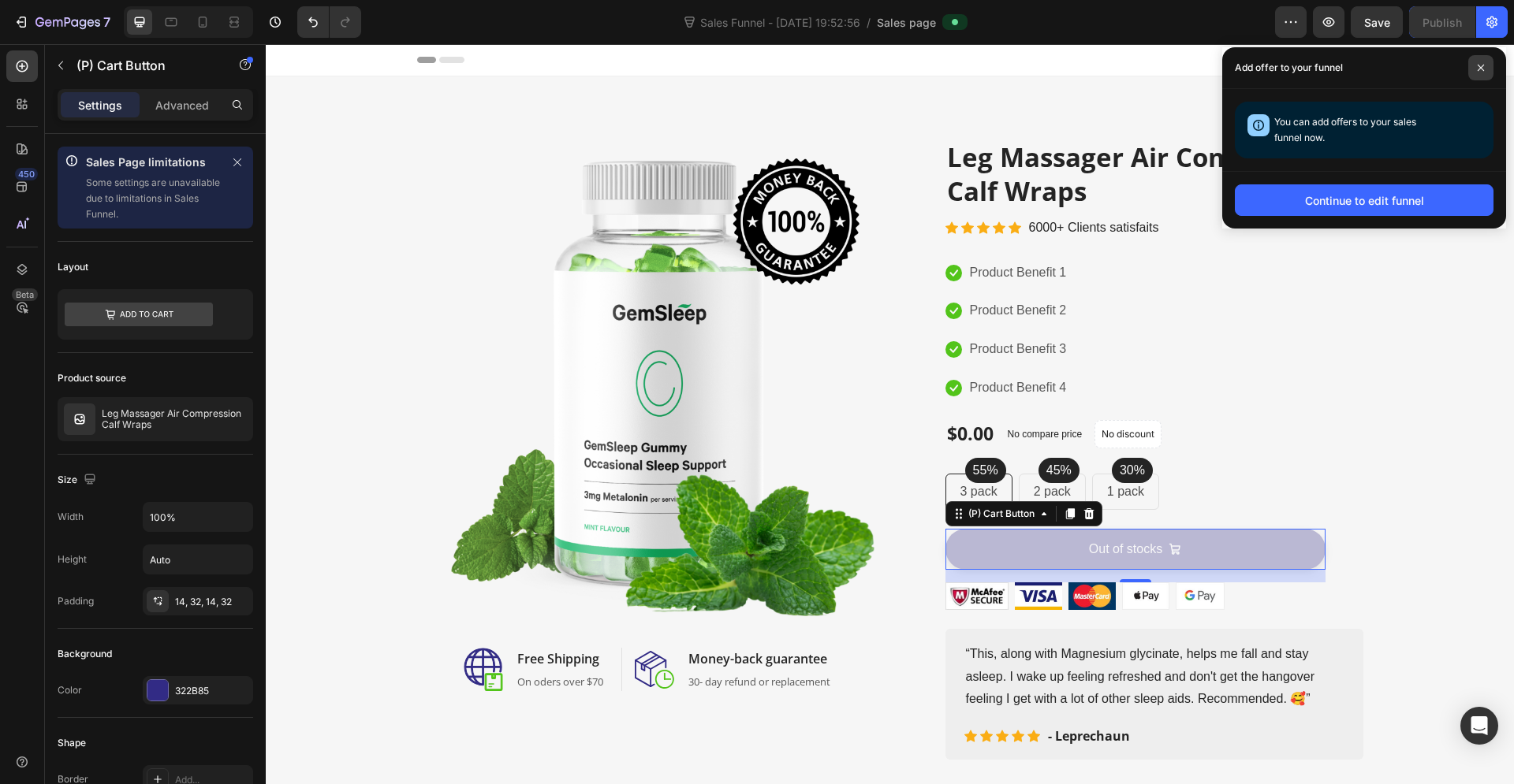
click at [1486, 78] on span at bounding box center [1481, 68] width 25 height 25
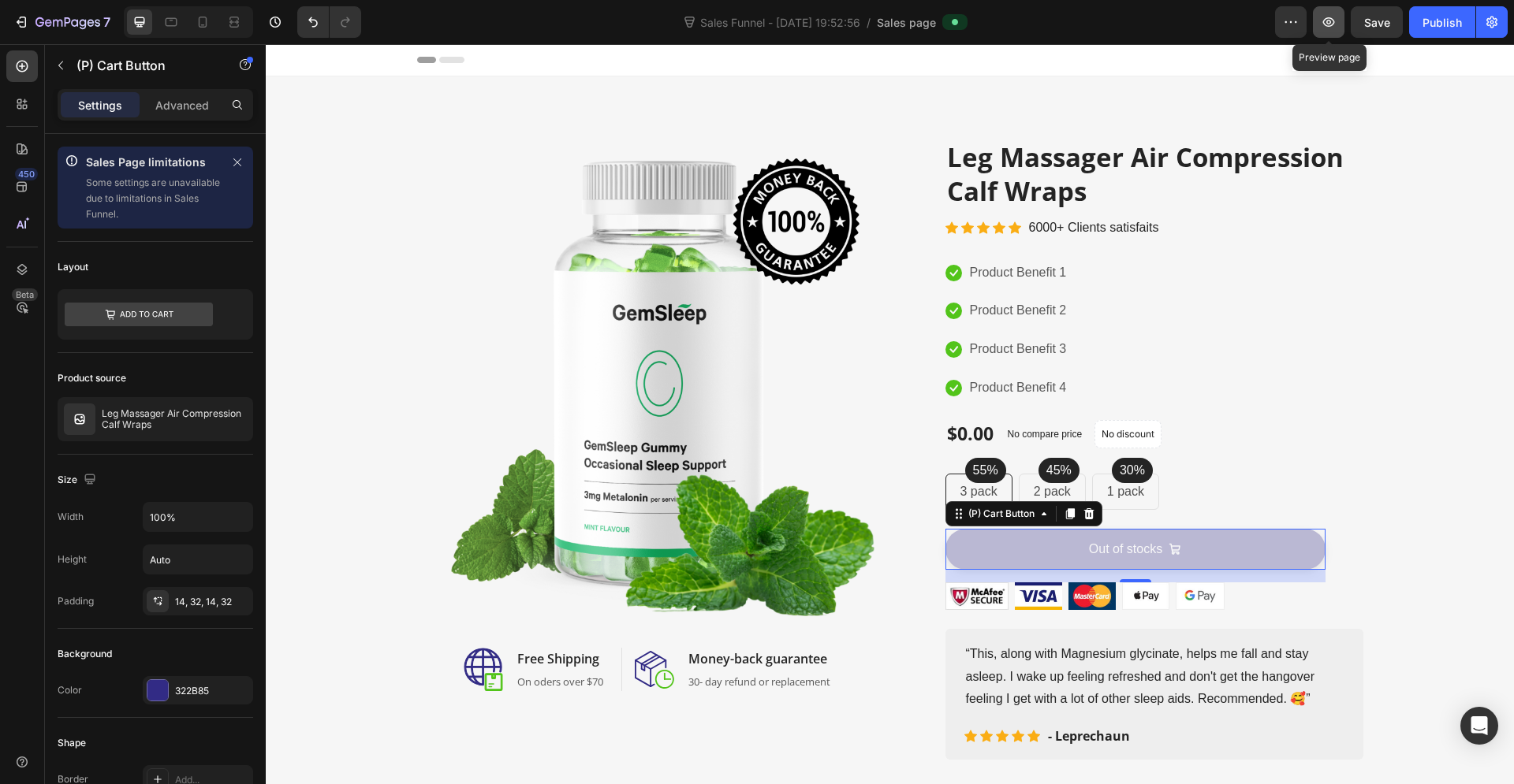
click at [1334, 31] on button "button" at bounding box center [1329, 23] width 32 height 32
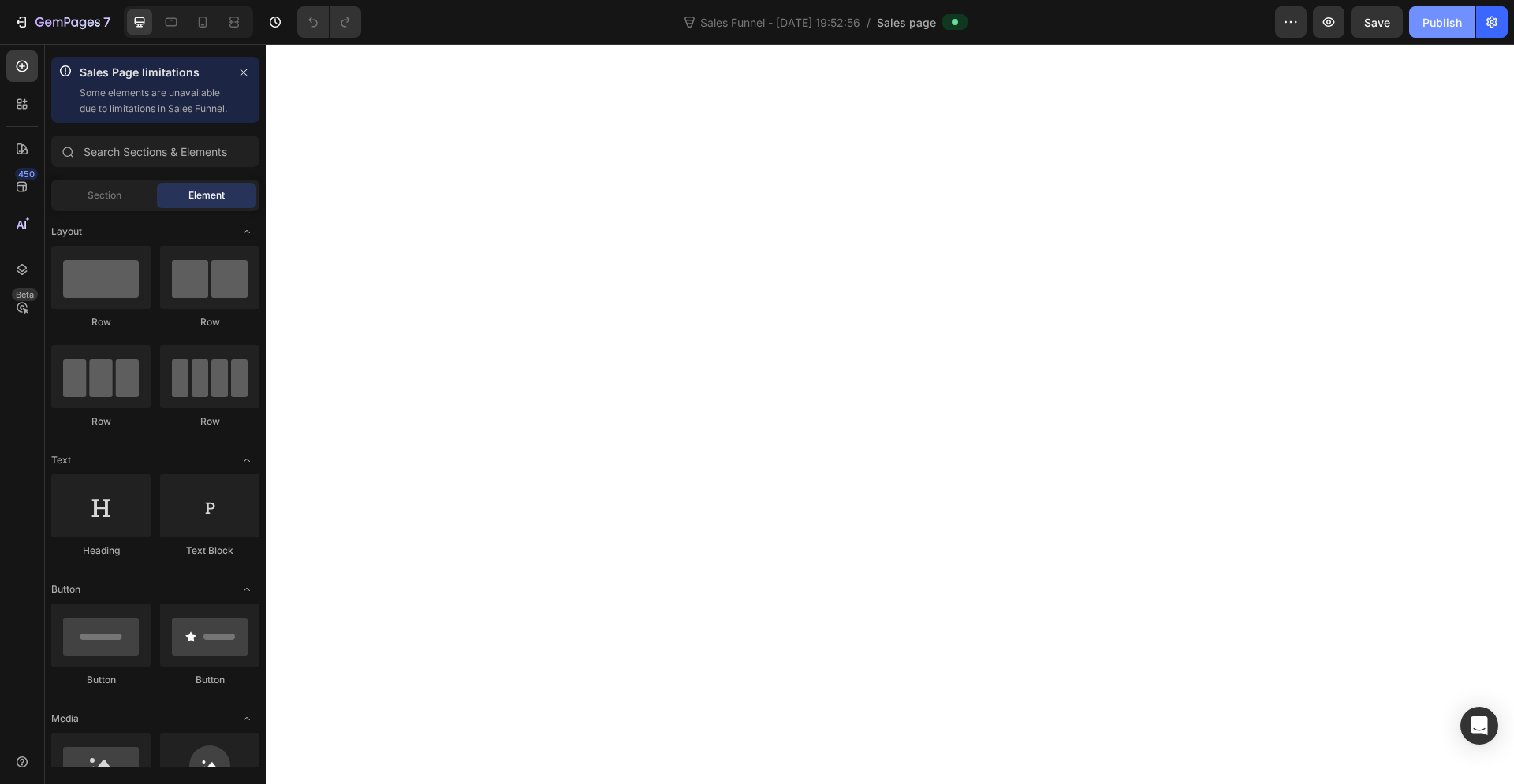
click at [1432, 30] on div "Publish" at bounding box center [1442, 23] width 40 height 17
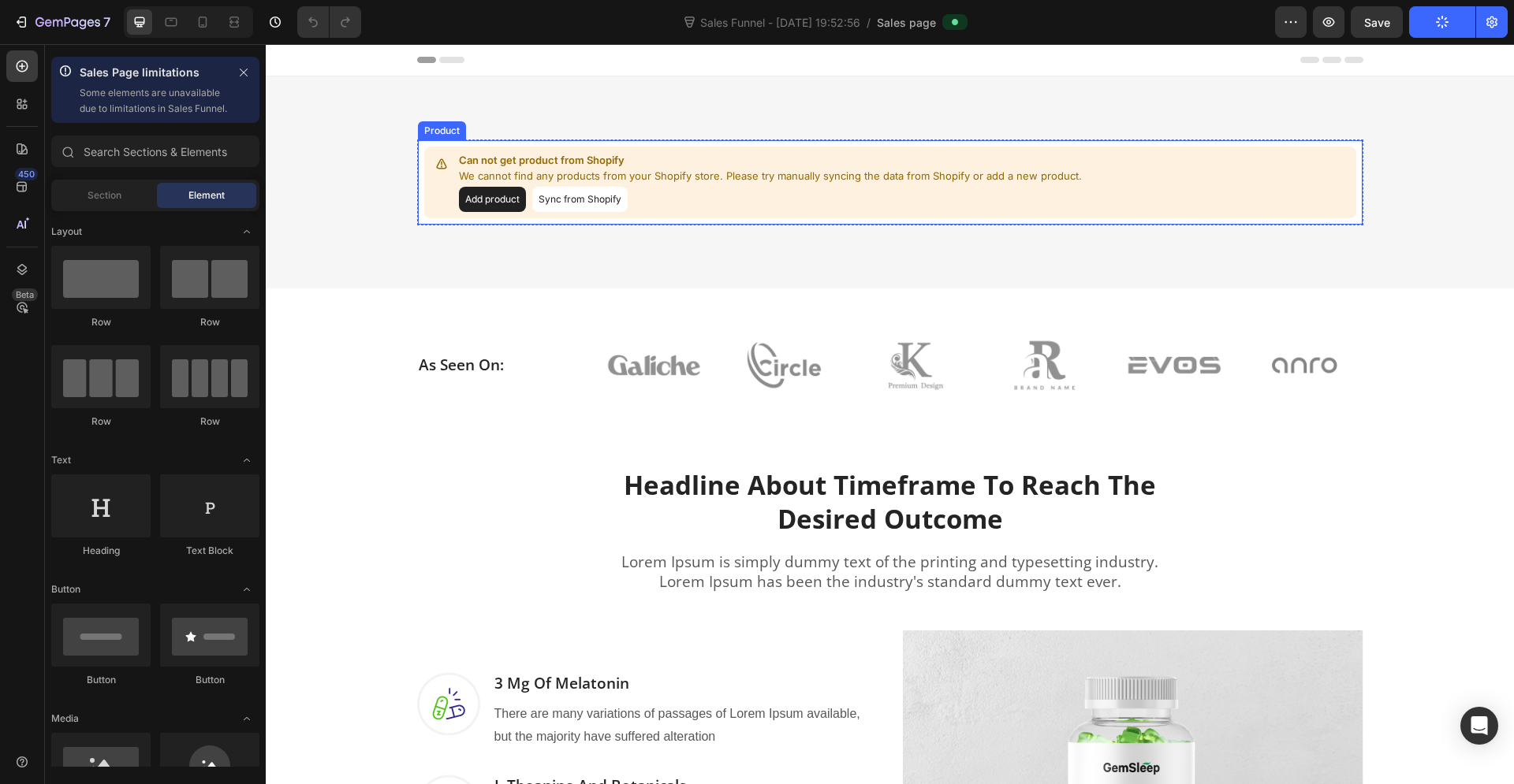
click at [497, 205] on button "Add product" at bounding box center [493, 199] width 67 height 25
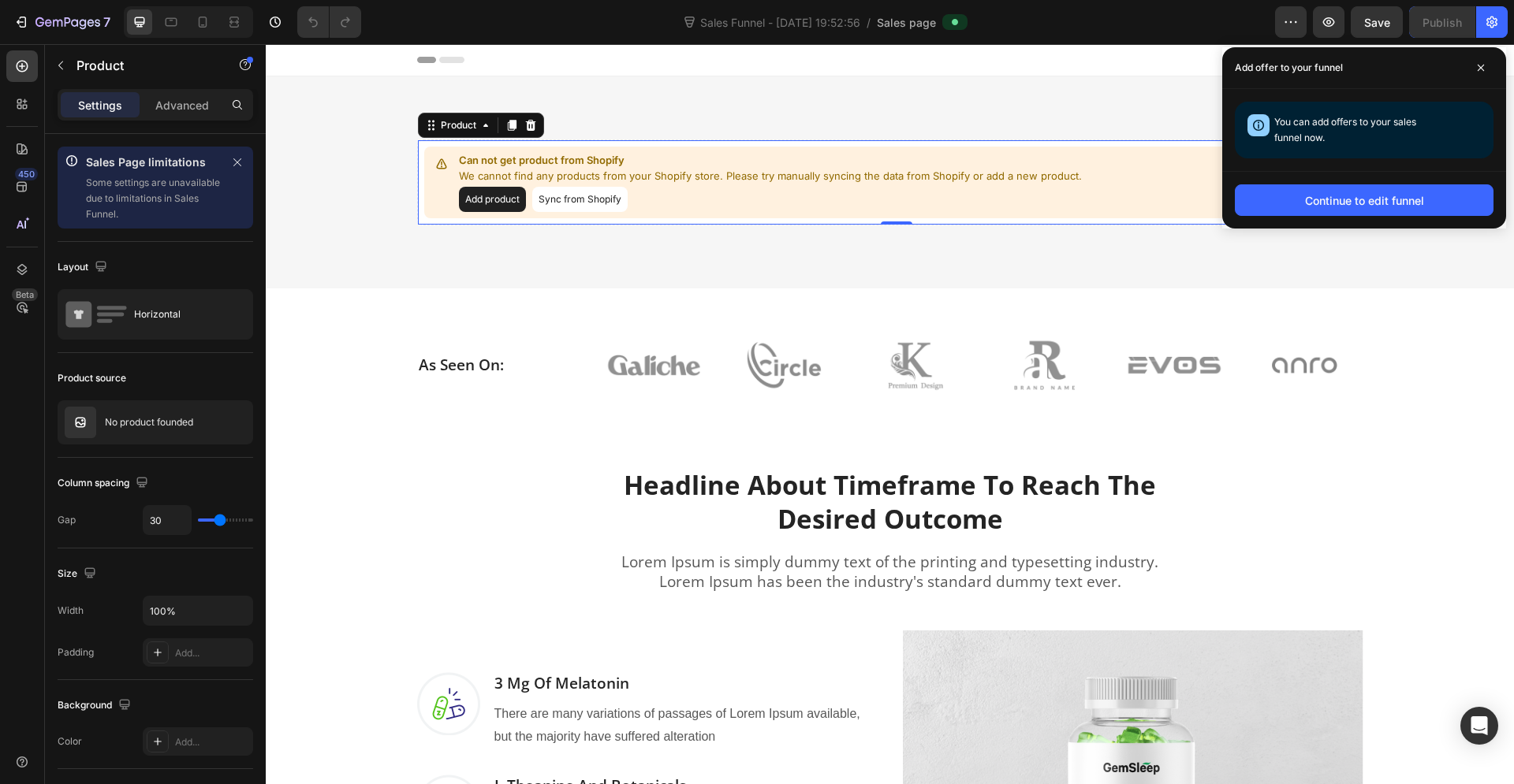
click at [1346, 23] on div "Preview Save Publish" at bounding box center [1391, 23] width 233 height 32
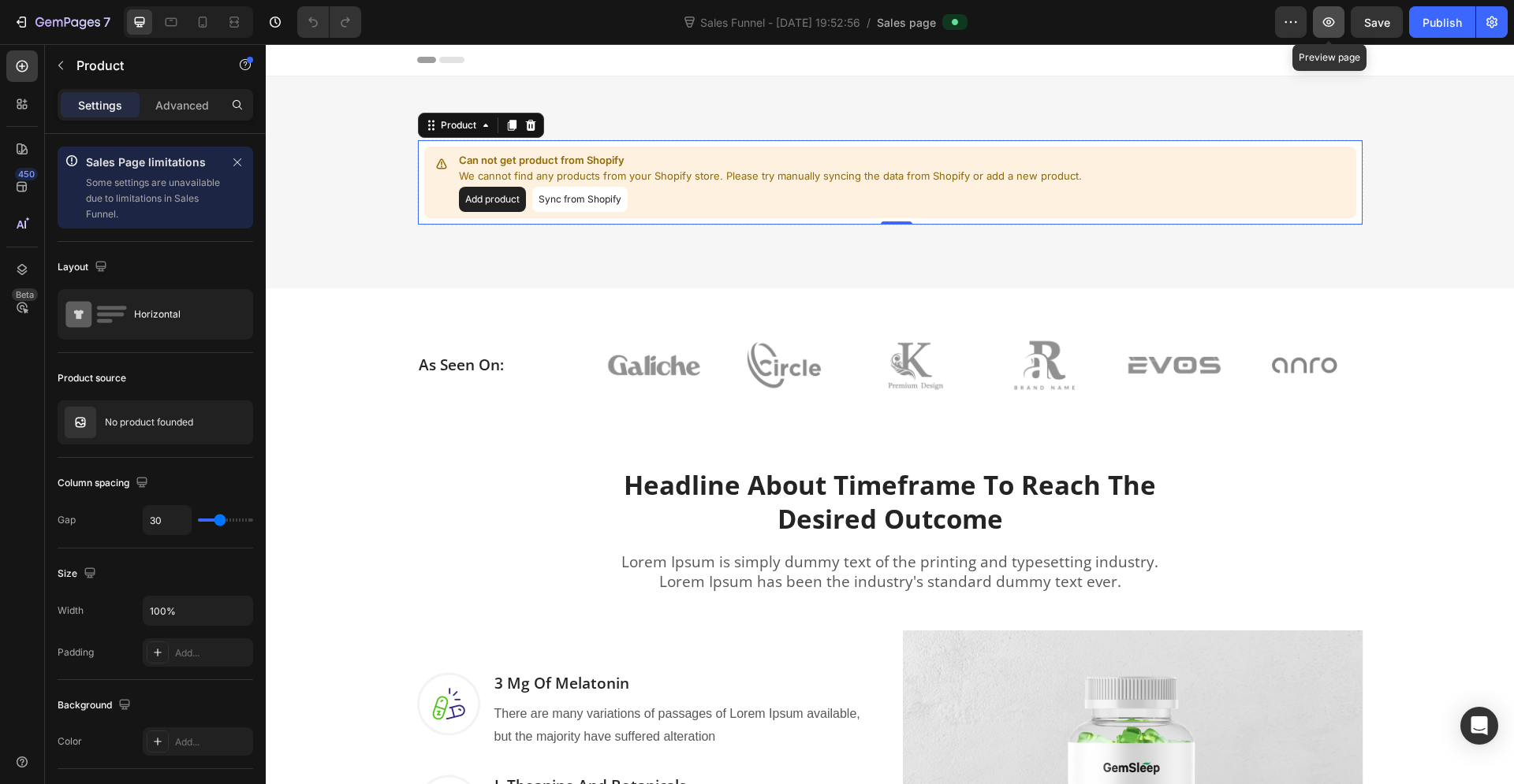
click at [1341, 24] on button "button" at bounding box center [1329, 23] width 32 height 32
click at [1330, 27] on icon "button" at bounding box center [1328, 22] width 16 height 16
